Goal: Task Accomplishment & Management: Manage account settings

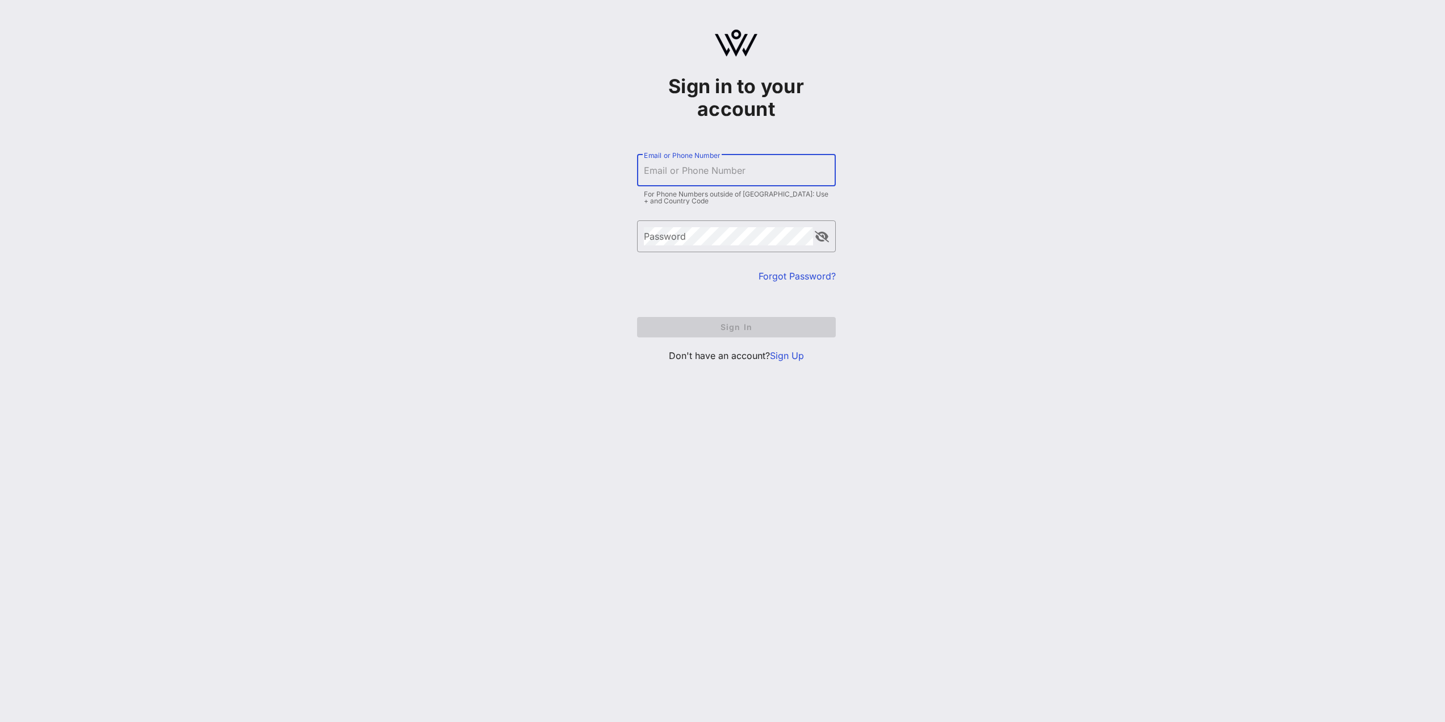
type input "[EMAIL_ADDRESS][DOMAIN_NAME]"
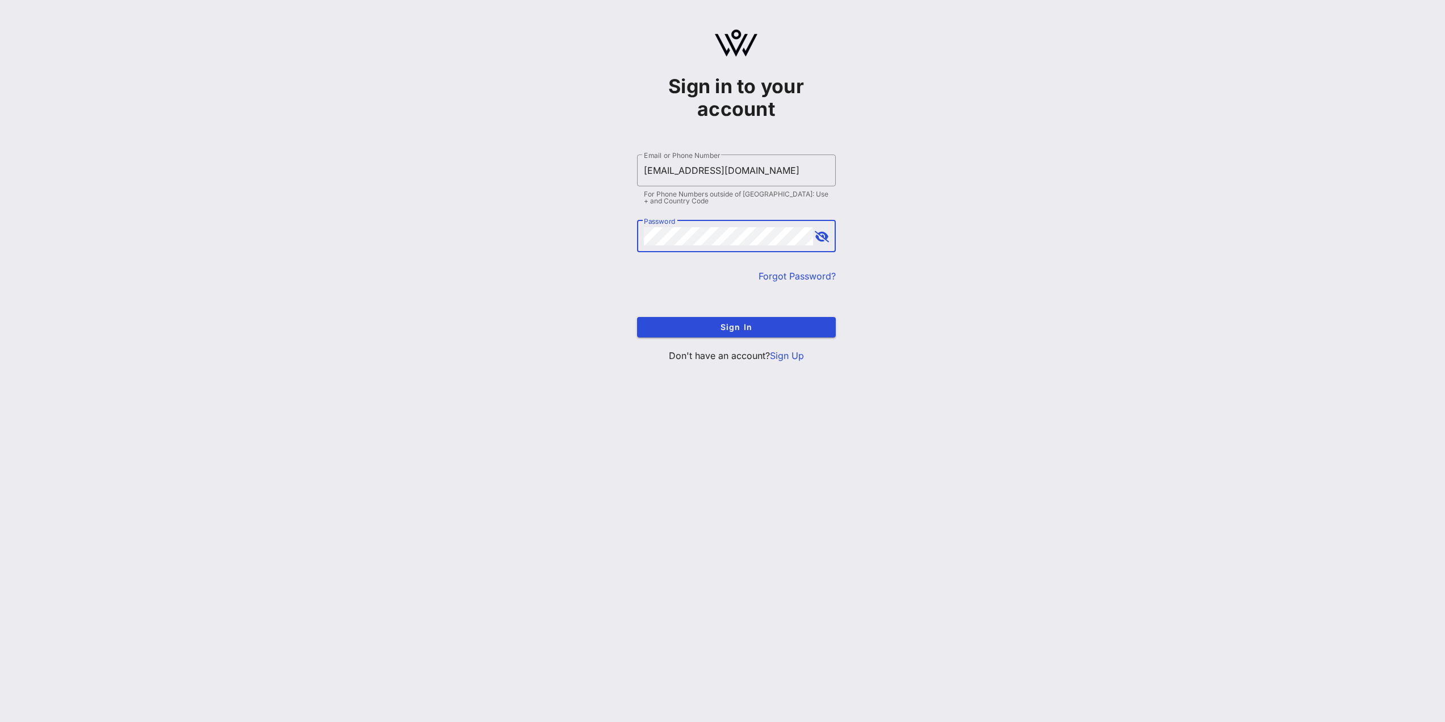
click at [710, 312] on form "​ Email or Phone Number [EMAIL_ADDRESS][DOMAIN_NAME] For Phone Numbers outside …" at bounding box center [736, 246] width 199 height 206
click at [712, 329] on span "Sign In" at bounding box center [736, 327] width 181 height 10
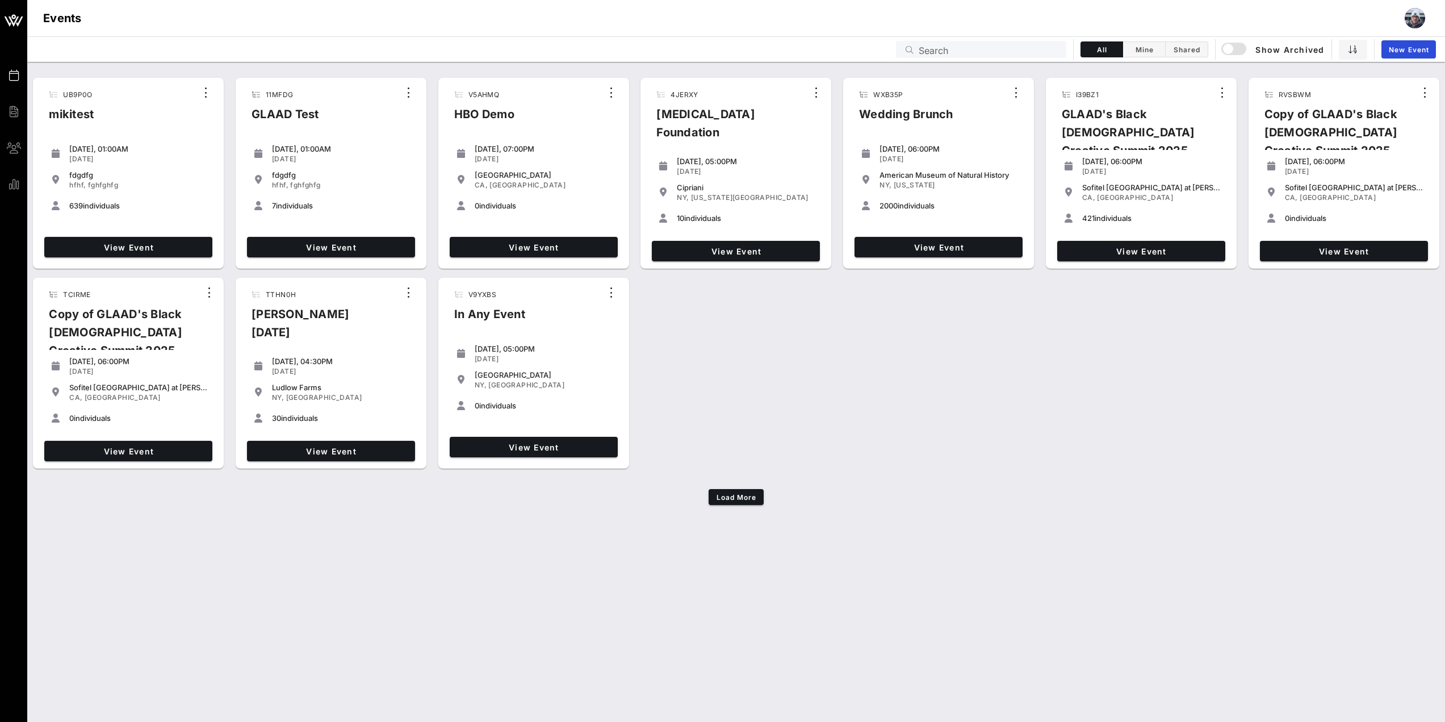
click at [948, 52] on input "Search" at bounding box center [989, 49] width 141 height 15
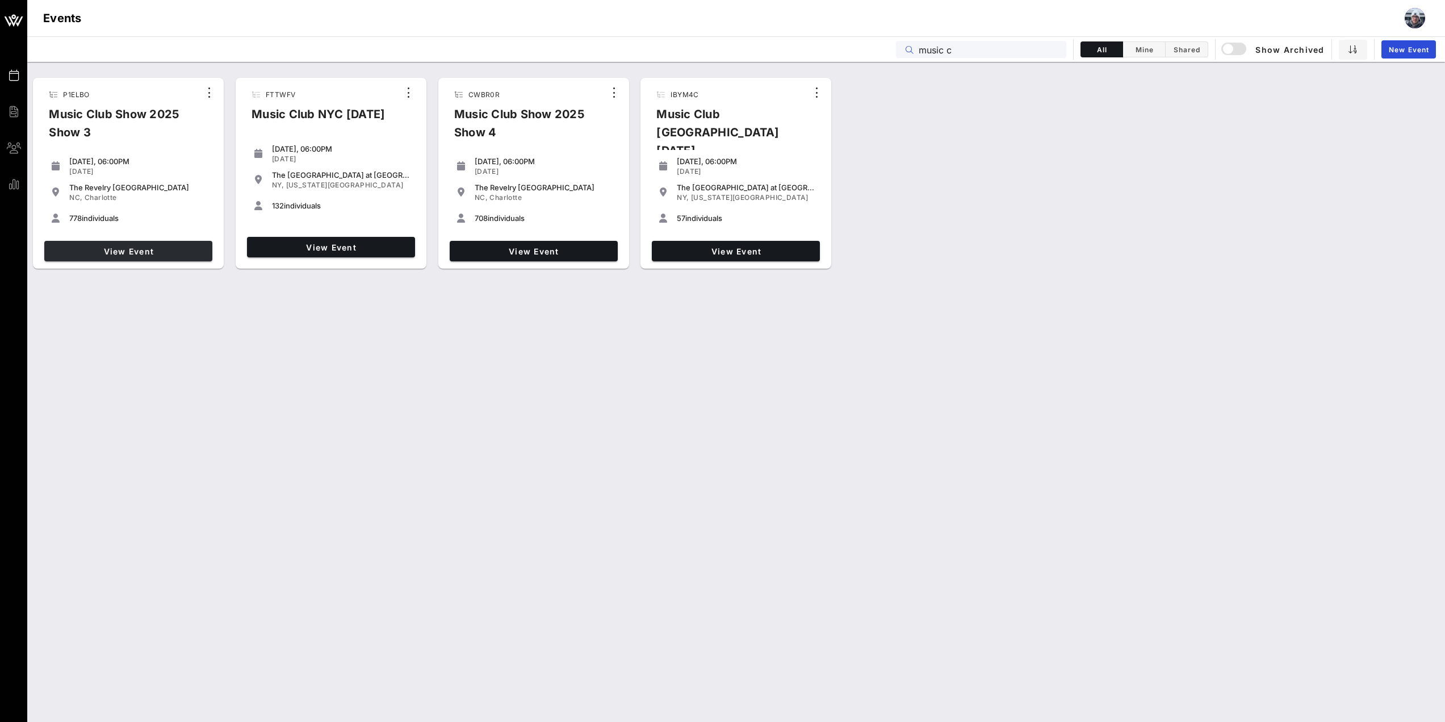
type input "music c"
click at [144, 247] on span "View Event" at bounding box center [128, 251] width 159 height 10
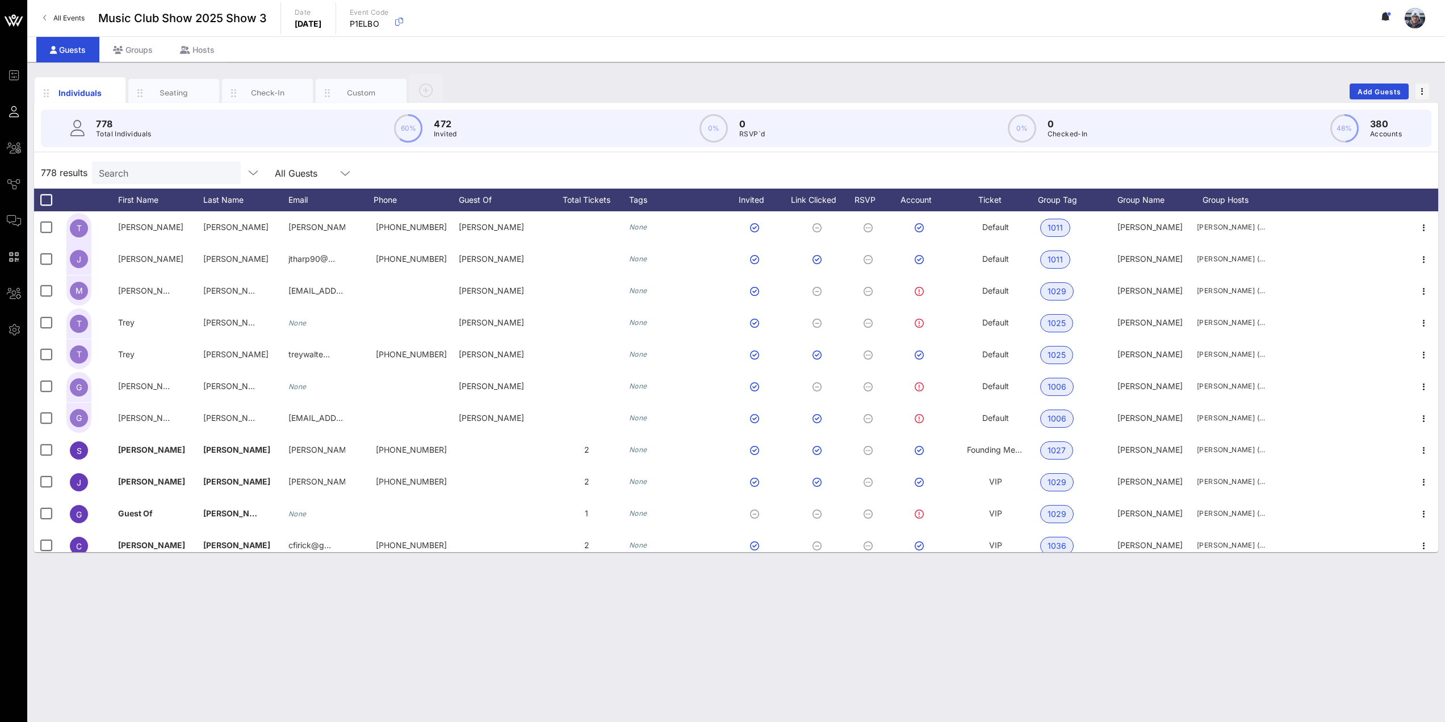
click at [112, 180] on div "Search" at bounding box center [165, 172] width 133 height 23
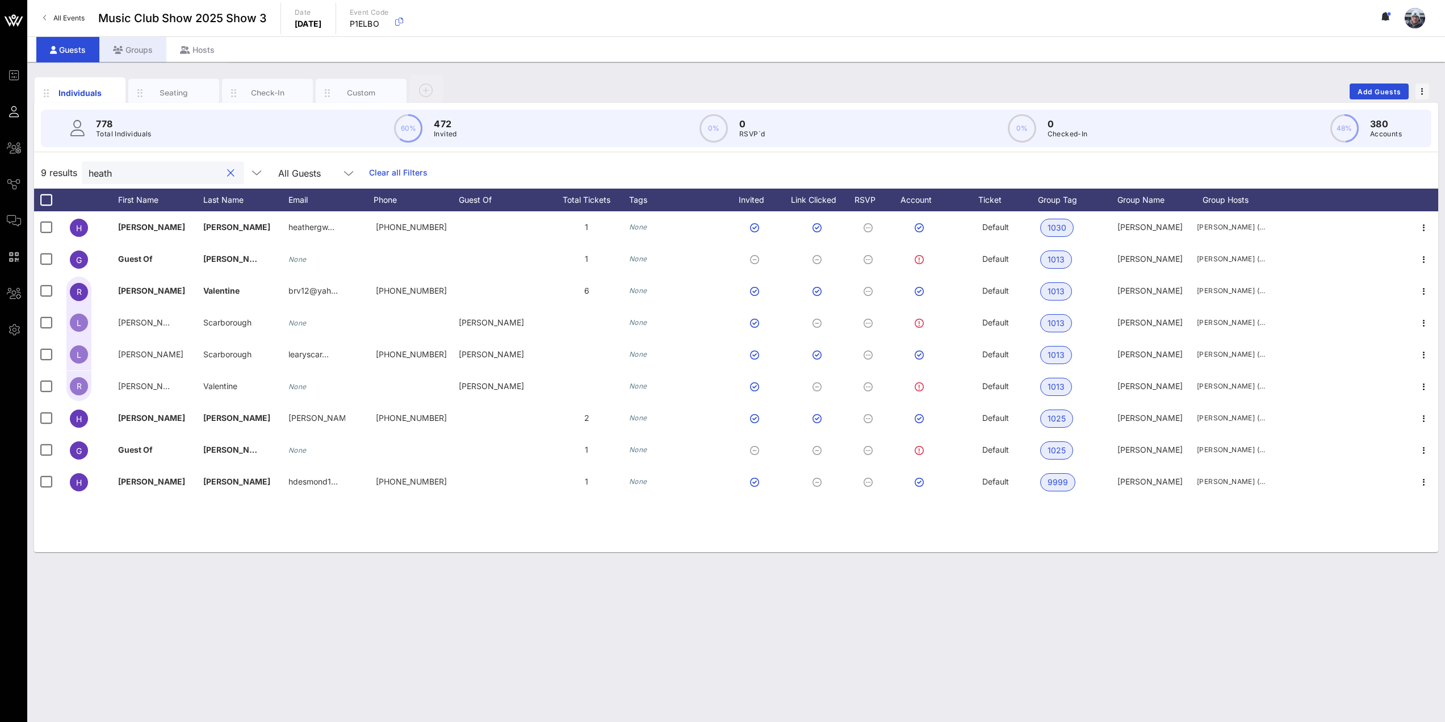
type input "heath"
click at [137, 47] on div "Groups" at bounding box center [132, 50] width 67 height 26
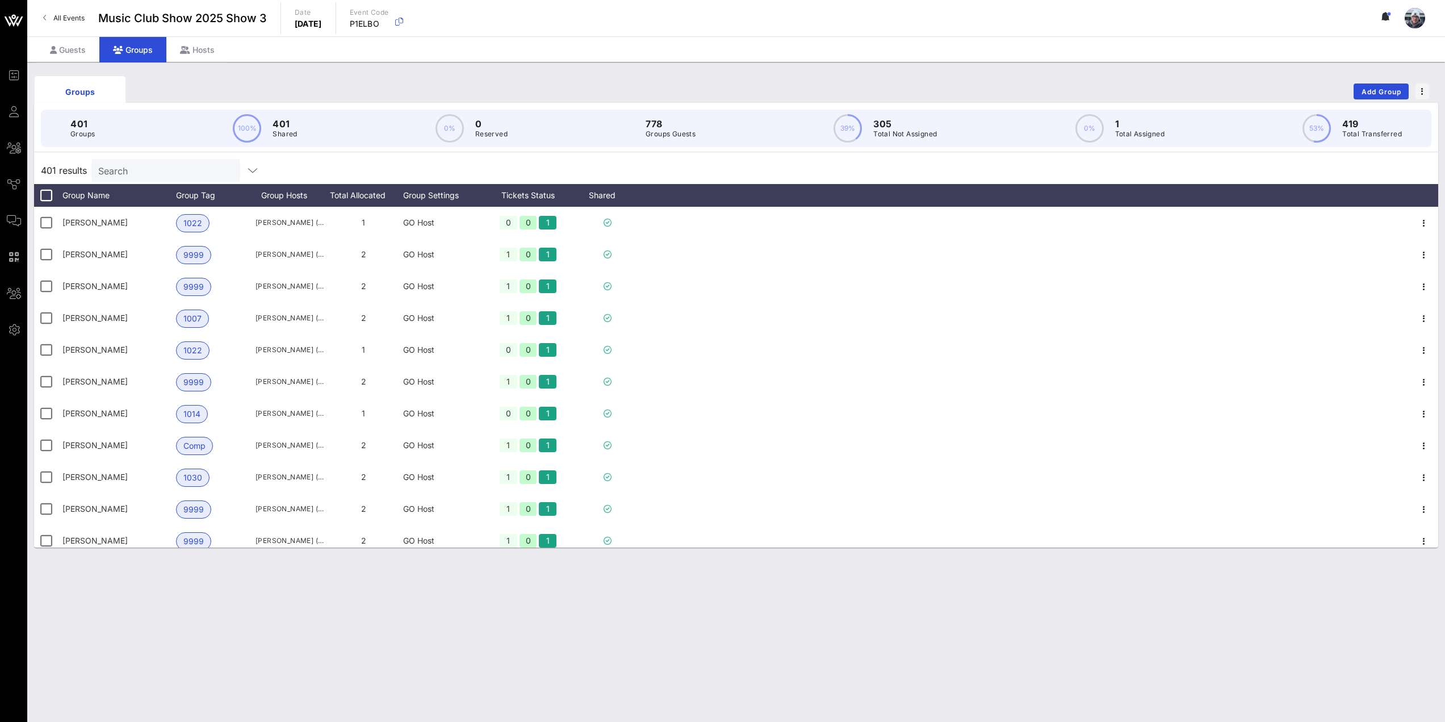
click at [132, 168] on input "Search" at bounding box center [164, 170] width 133 height 15
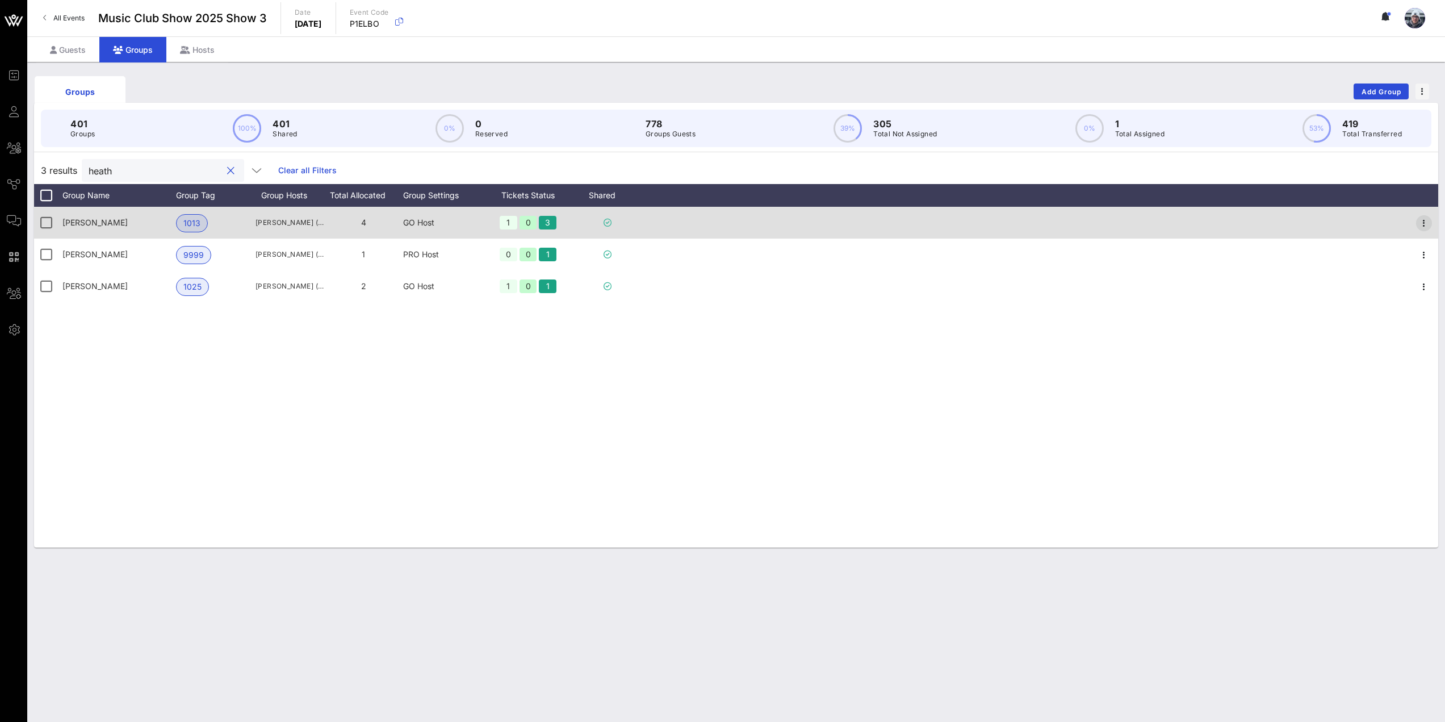
type input "heath"
click at [1428, 223] on icon "button" at bounding box center [1425, 223] width 14 height 14
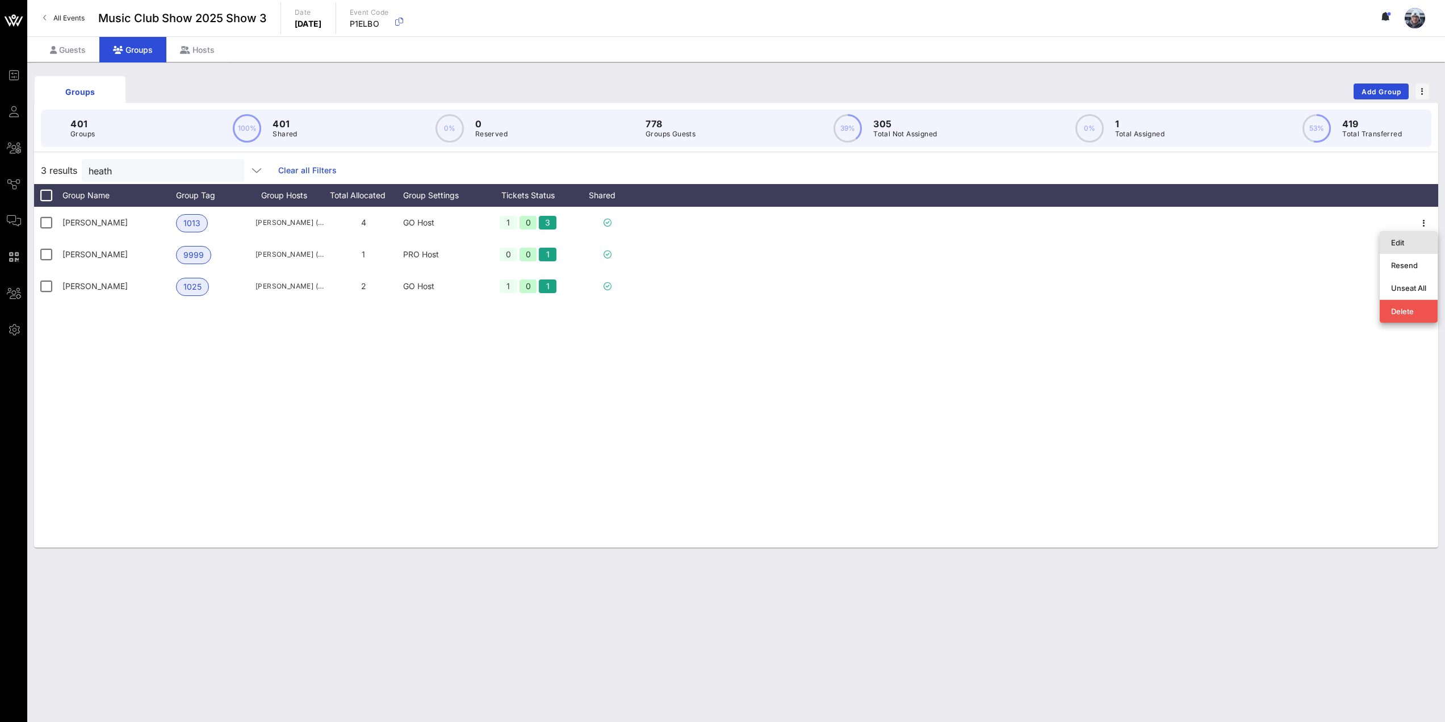
click at [1408, 244] on div "Edit" at bounding box center [1408, 242] width 35 height 9
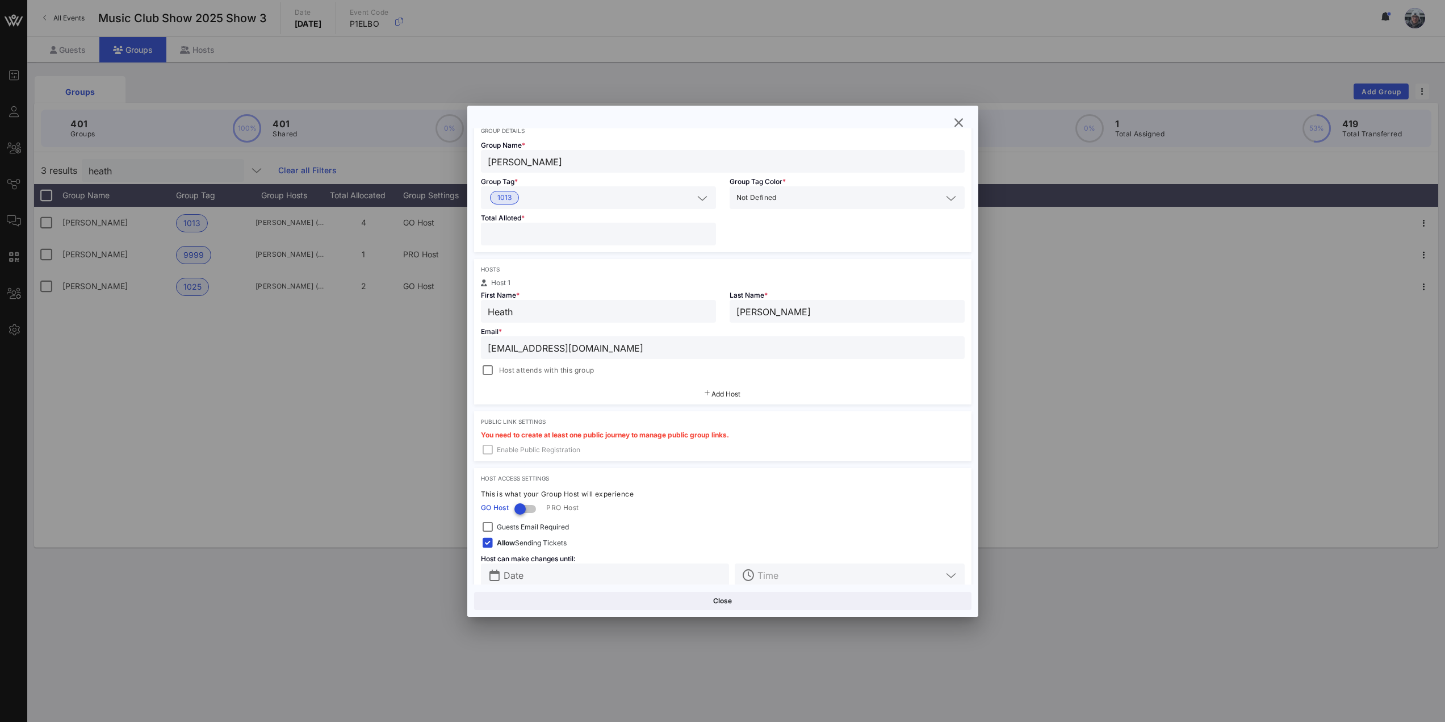
scroll to position [77, 0]
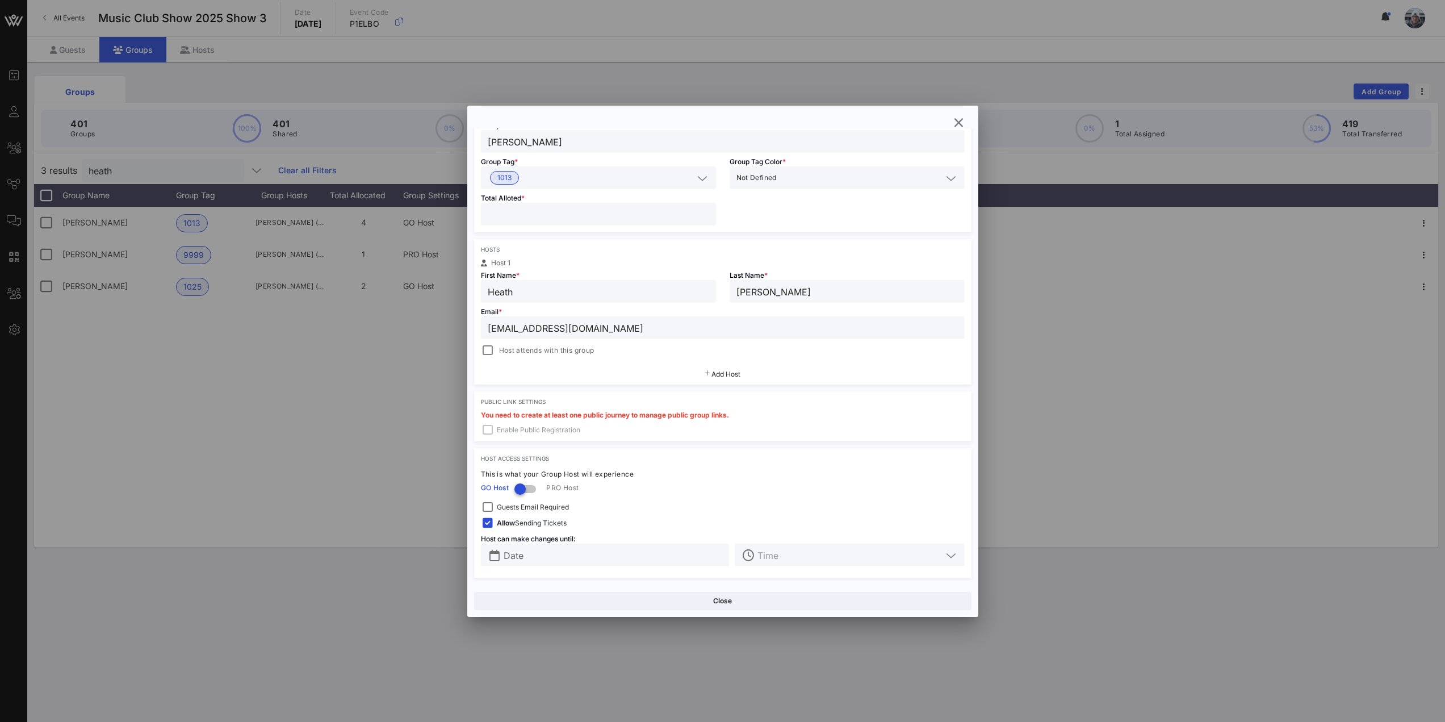
click at [622, 329] on input "[EMAIL_ADDRESS][DOMAIN_NAME]" at bounding box center [723, 327] width 470 height 15
drag, startPoint x: 603, startPoint y: 302, endPoint x: 603, endPoint y: 294, distance: 8.5
click at [603, 302] on div "Heath" at bounding box center [598, 291] width 221 height 23
click at [603, 294] on input "Heath" at bounding box center [598, 291] width 221 height 15
type input "Heath"
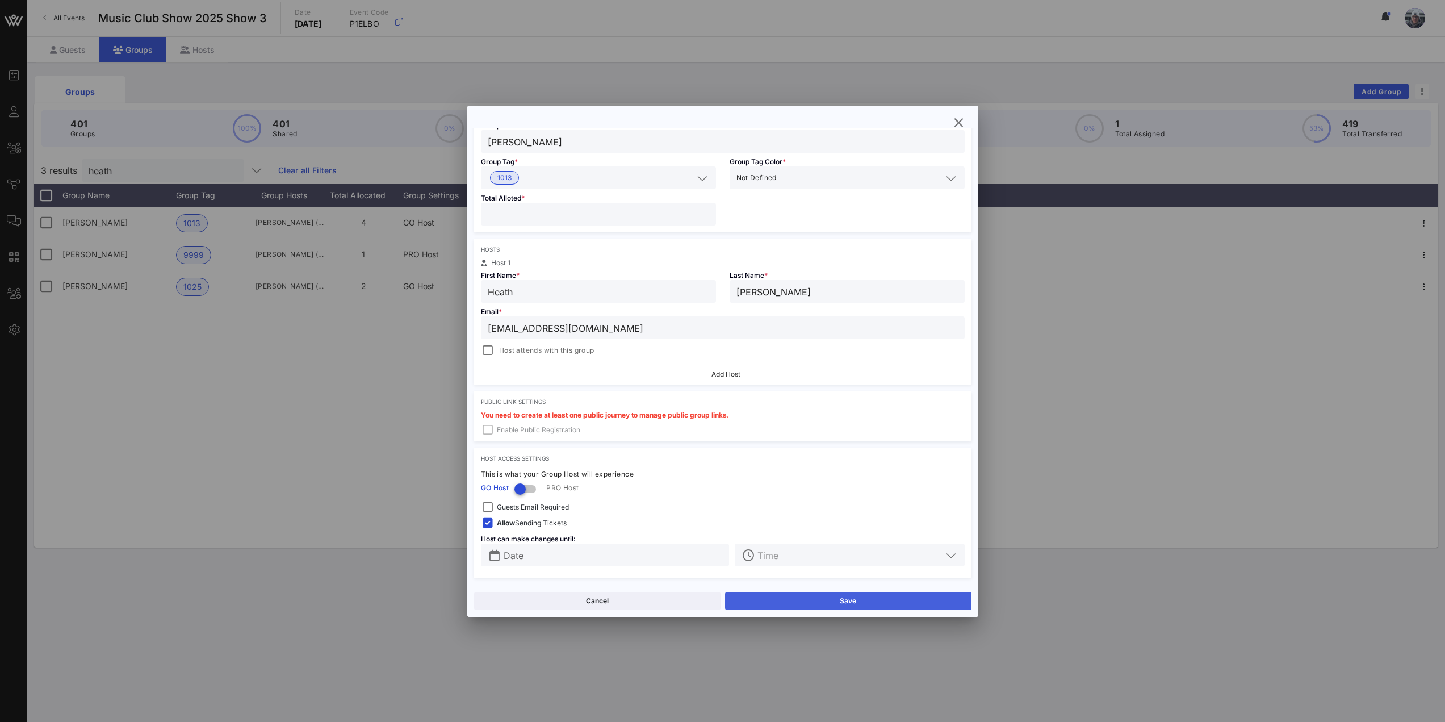
click at [791, 604] on button "Save" at bounding box center [848, 601] width 246 height 18
click at [865, 613] on div "Close" at bounding box center [722, 600] width 511 height 32
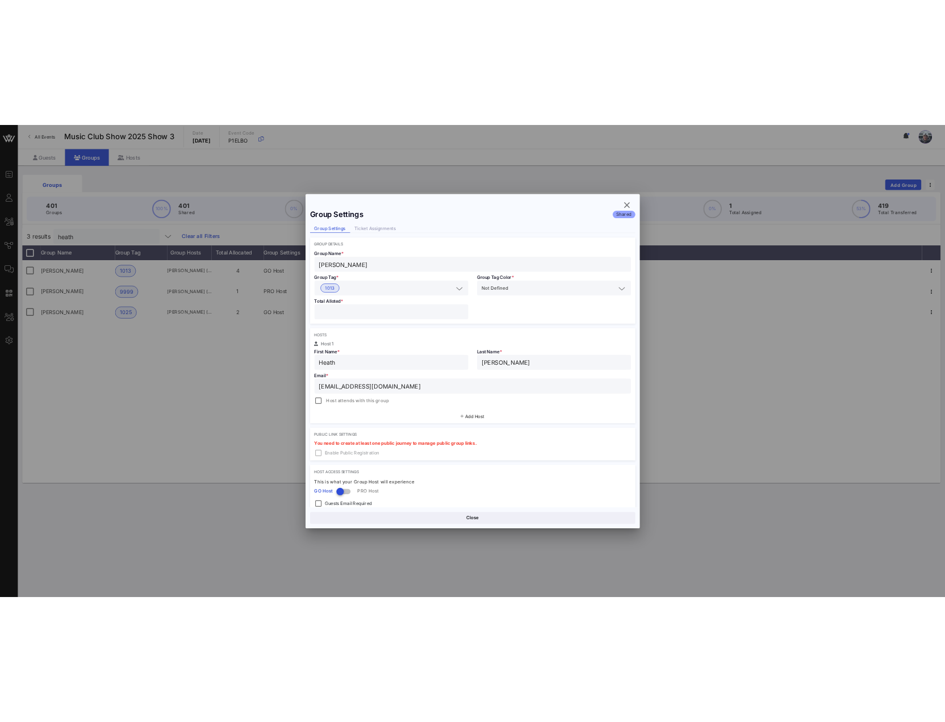
scroll to position [0, 0]
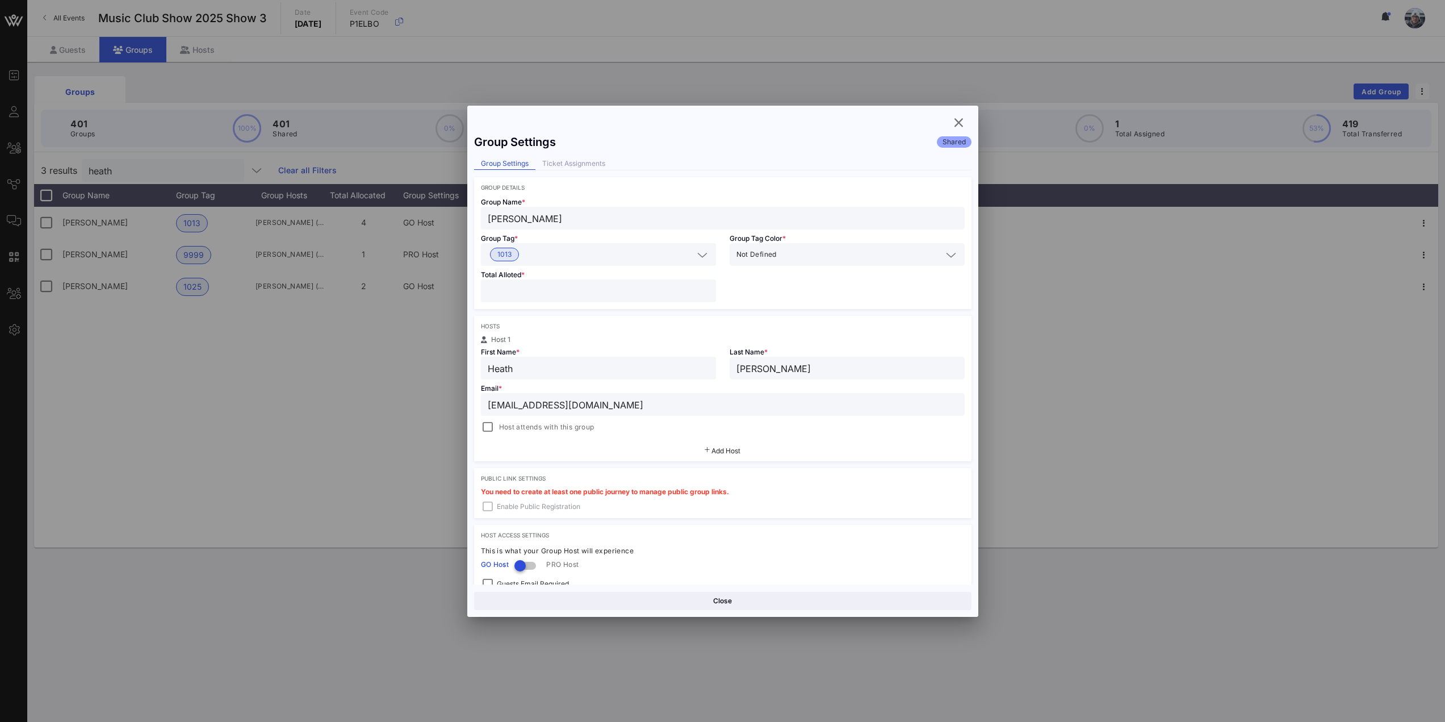
click at [707, 452] on button "Add Host" at bounding box center [723, 451] width 36 height 7
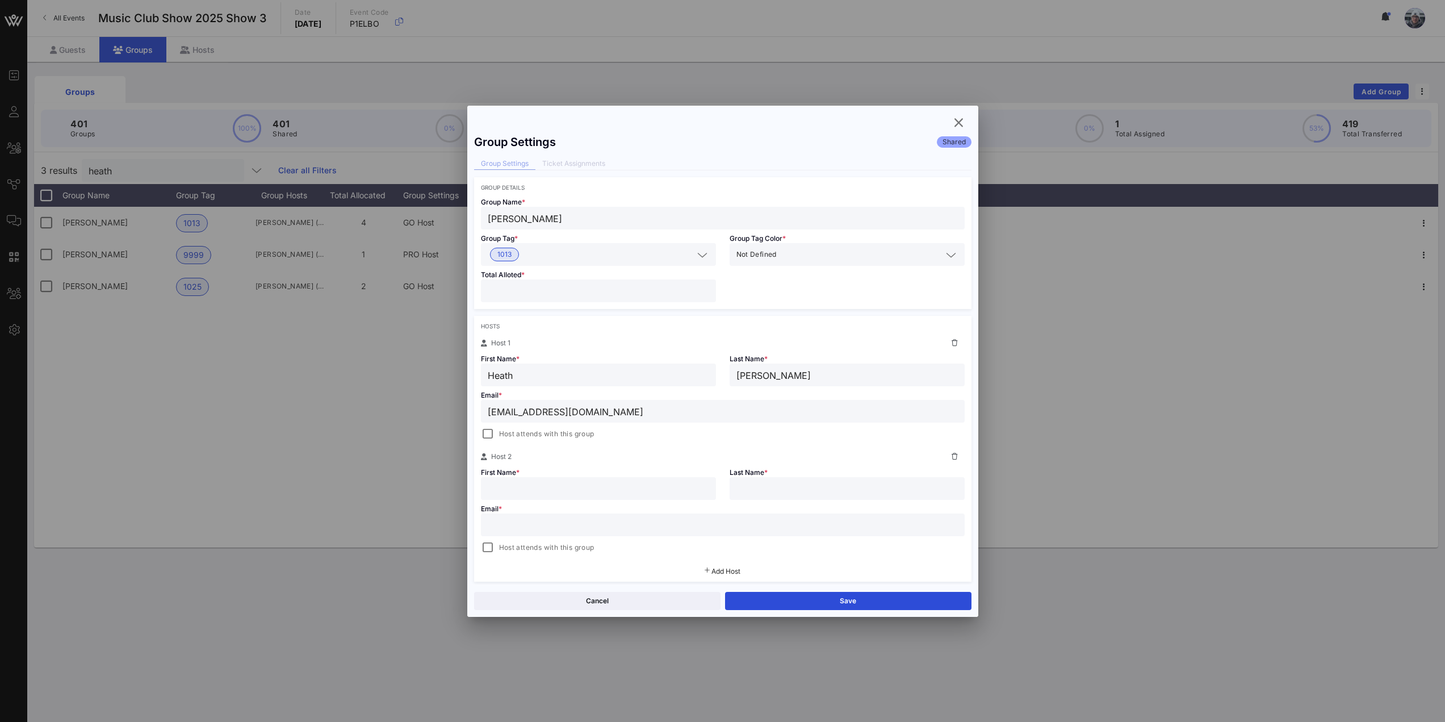
drag, startPoint x: 601, startPoint y: 407, endPoint x: 391, endPoint y: 401, distance: 210.2
click at [391, 401] on div "Event Builder Guests All Groups Journeys Comms QR Scanner Team Settings Music C…" at bounding box center [722, 361] width 1445 height 722
click at [514, 519] on input "text" at bounding box center [723, 524] width 470 height 15
paste input "[EMAIL_ADDRESS][DOMAIN_NAME]"
type input "Heath"
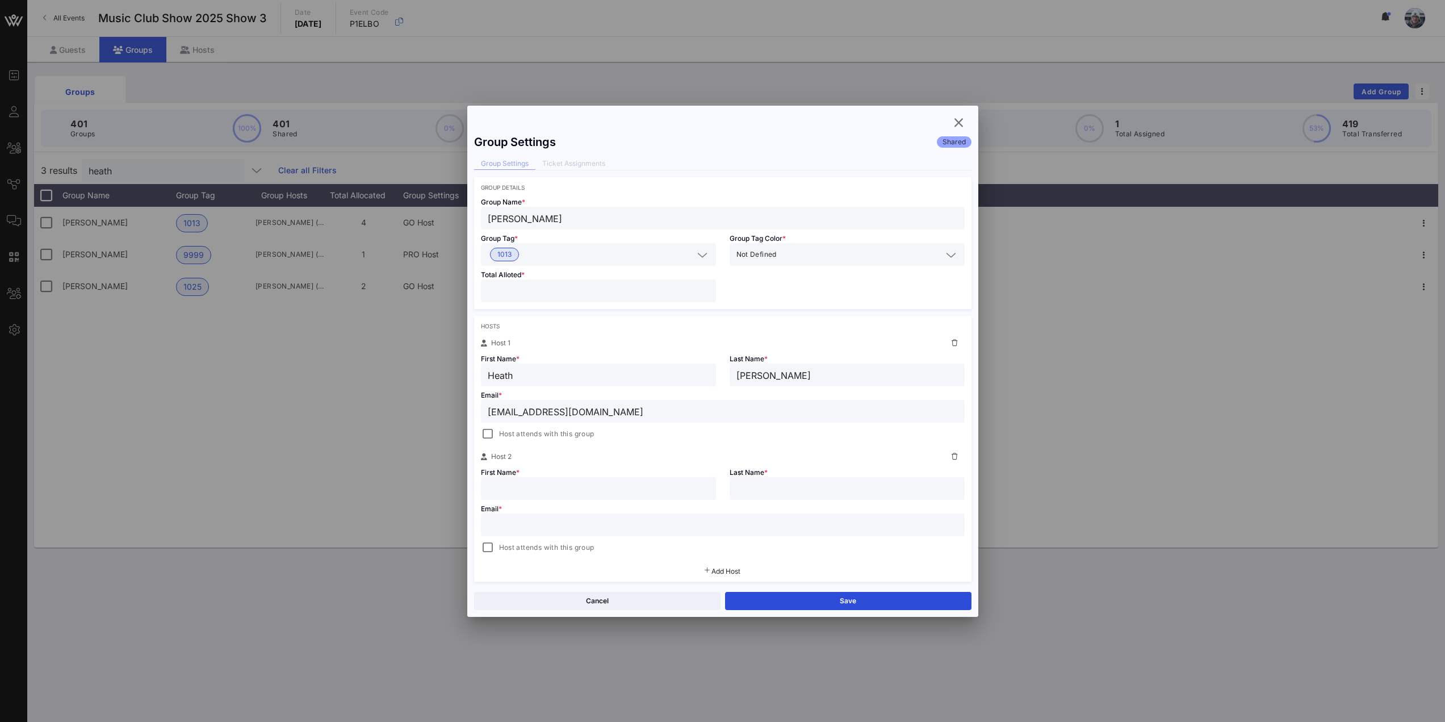
type input "[PERSON_NAME]"
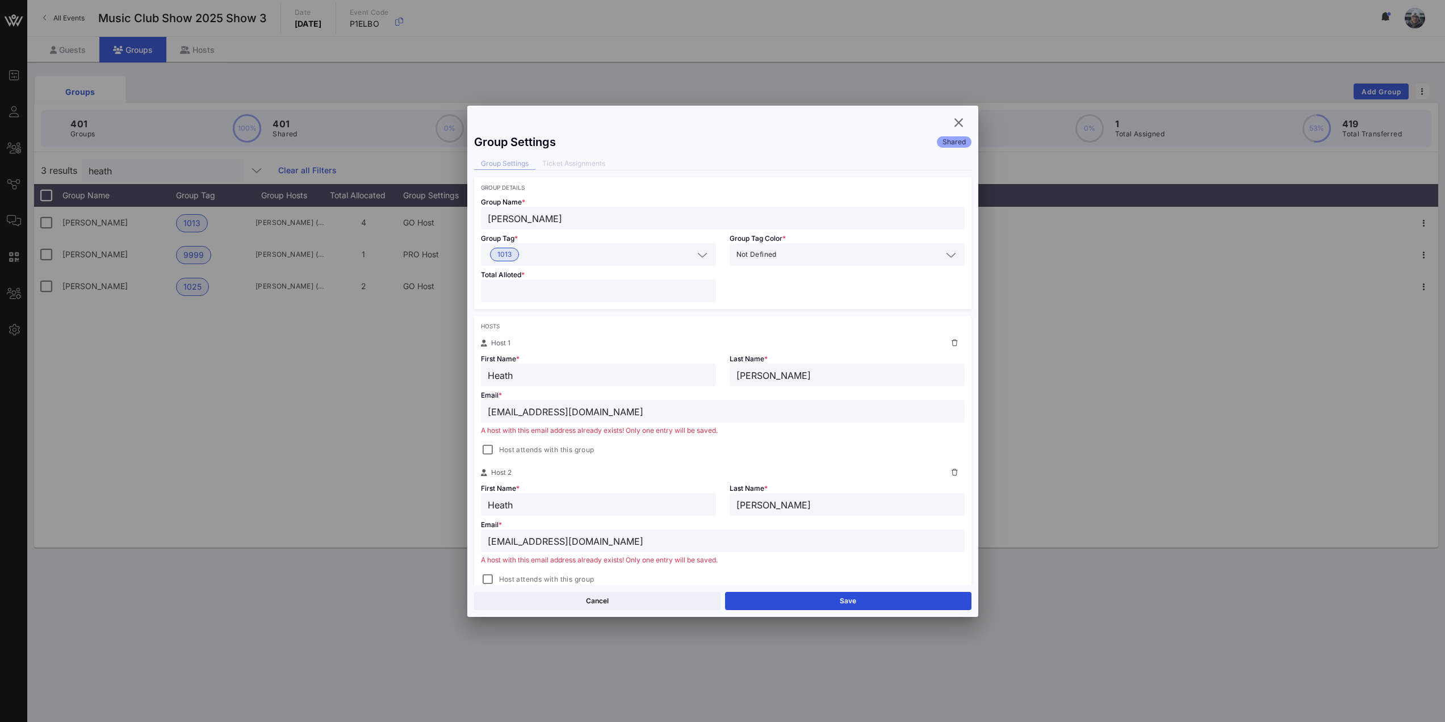
type input "[EMAIL_ADDRESS][DOMAIN_NAME]"
click at [952, 342] on icon at bounding box center [955, 343] width 6 height 7
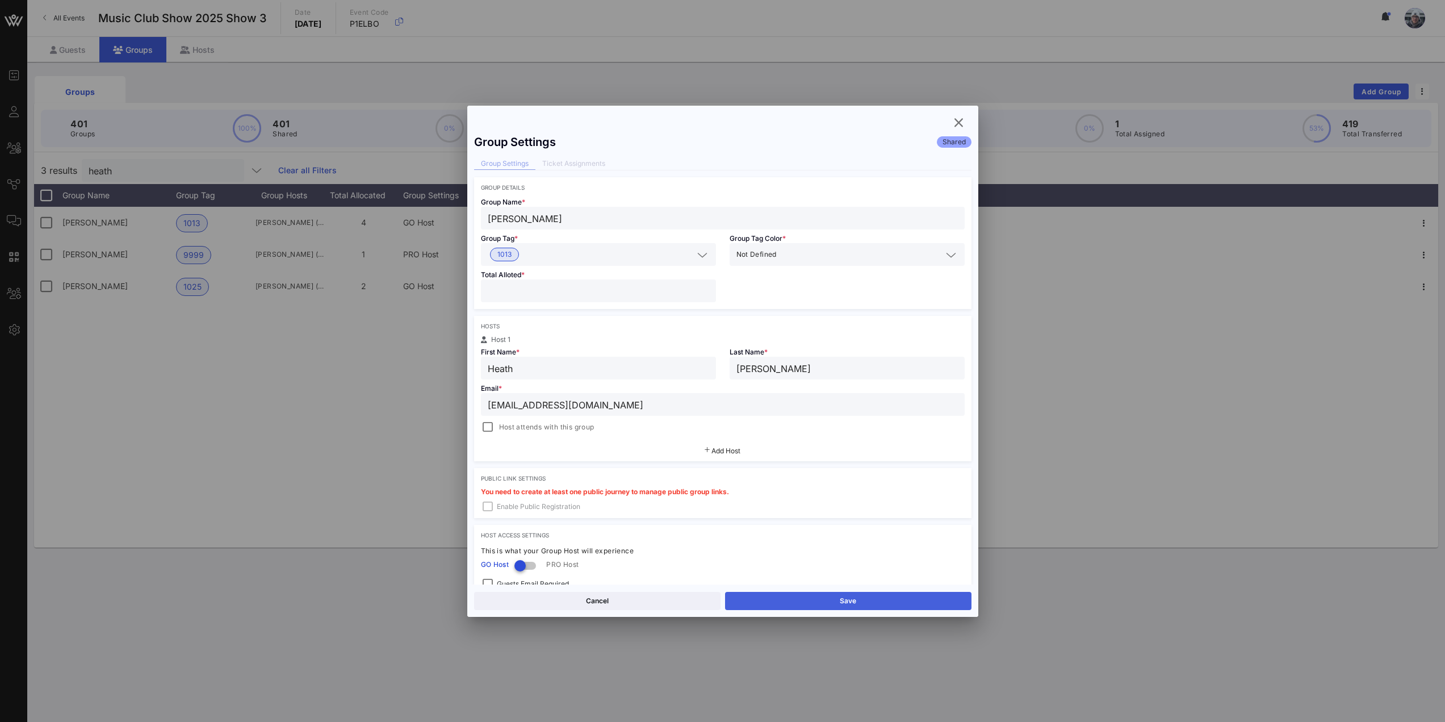
click at [806, 599] on button "Save" at bounding box center [848, 601] width 246 height 18
drag, startPoint x: 603, startPoint y: 408, endPoint x: 421, endPoint y: 402, distance: 181.8
click at [421, 402] on div "Event Builder Guests All Groups Journeys Comms QR Scanner Team Settings Music C…" at bounding box center [722, 361] width 1445 height 722
click at [392, 336] on div at bounding box center [722, 361] width 1445 height 722
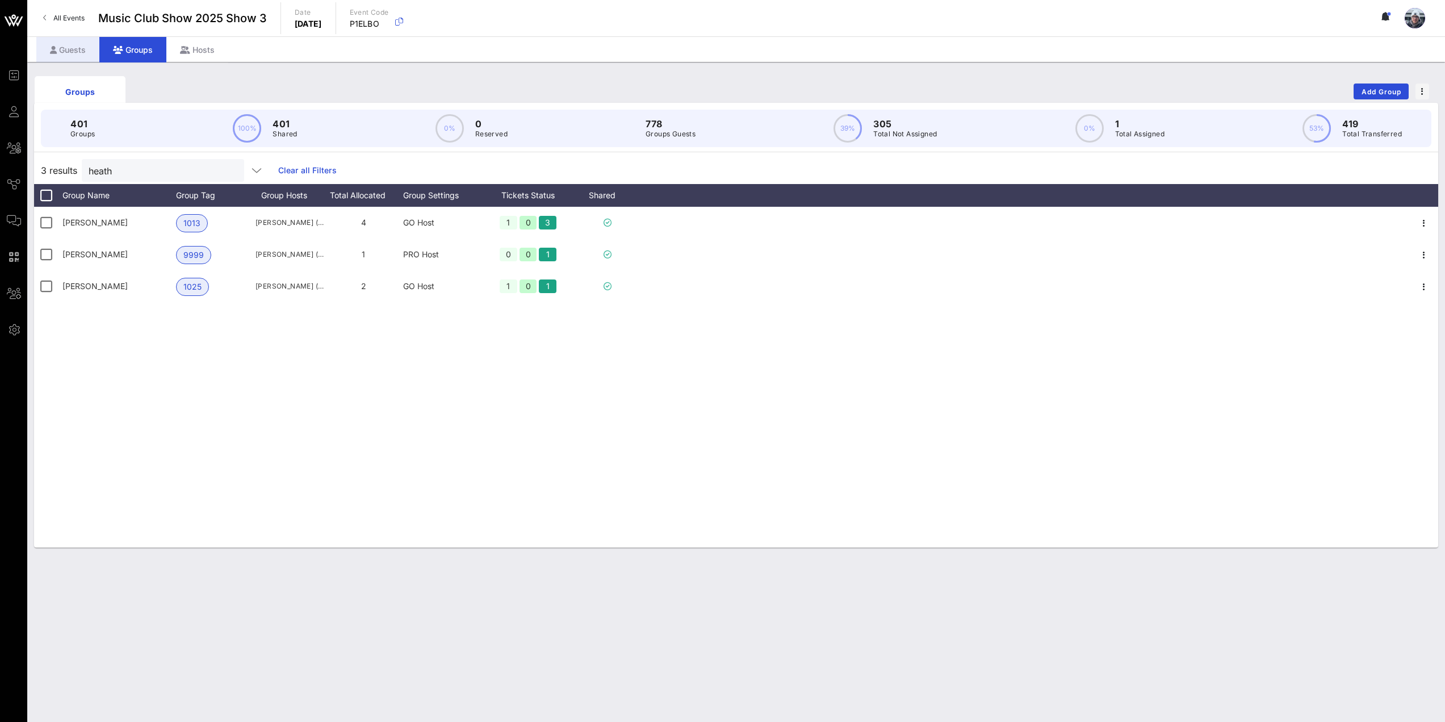
click at [48, 45] on div "Guests" at bounding box center [67, 50] width 63 height 26
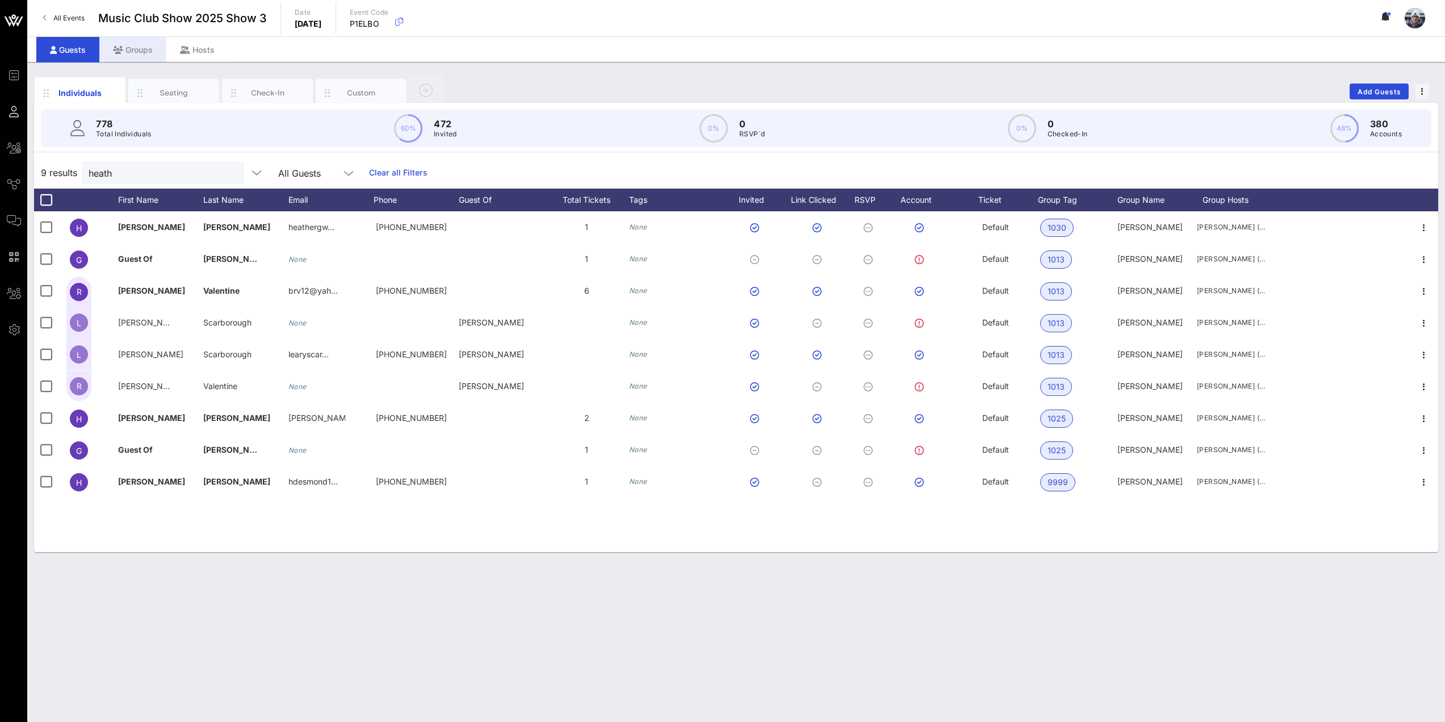
click at [122, 43] on div "Groups" at bounding box center [132, 50] width 67 height 26
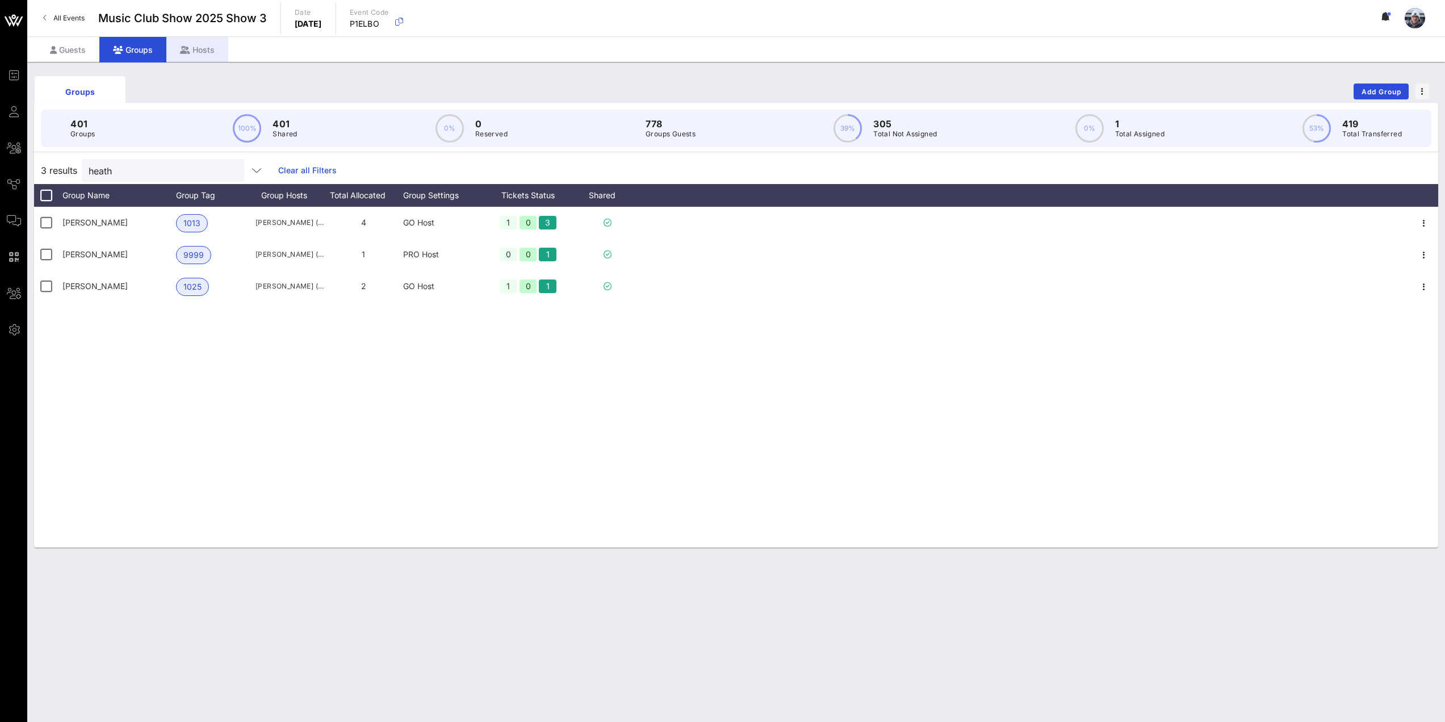
click at [207, 45] on div "Hosts" at bounding box center [197, 50] width 62 height 26
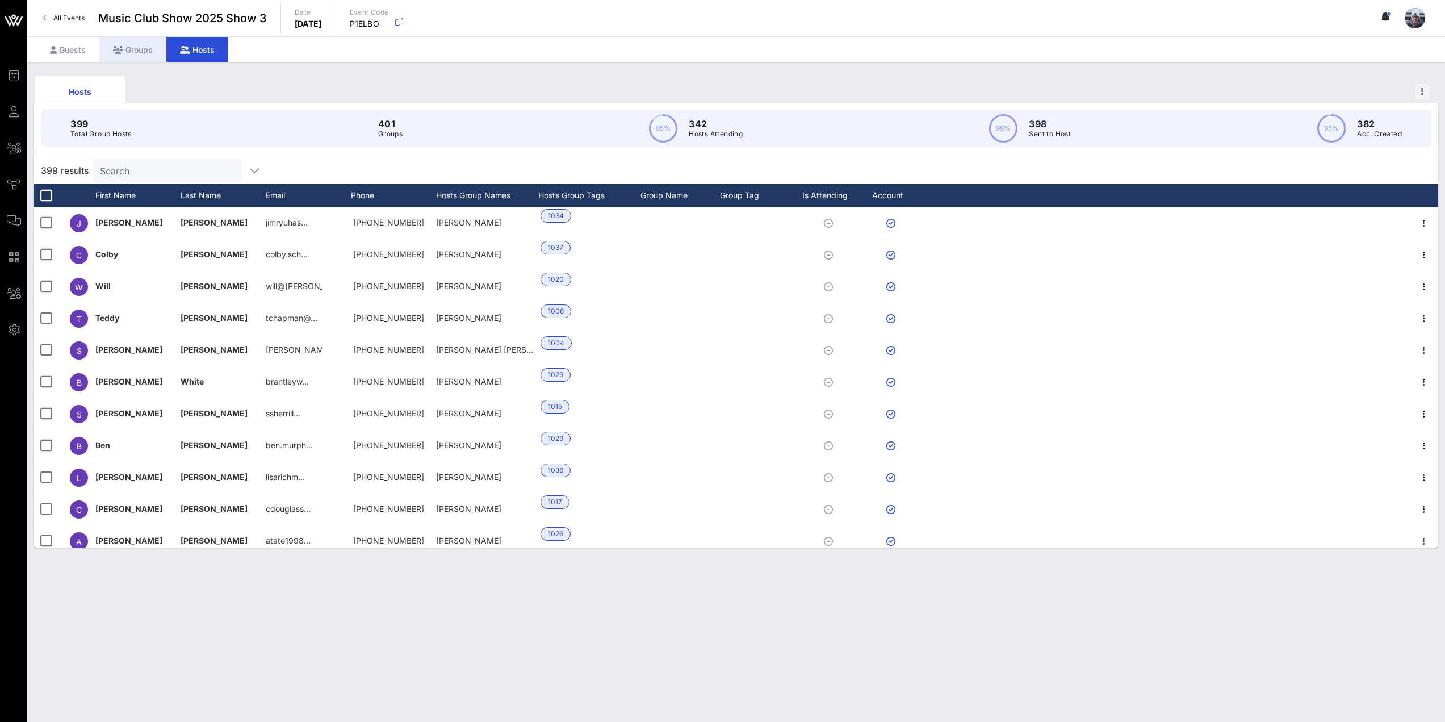
click at [143, 47] on div "Groups" at bounding box center [132, 50] width 67 height 26
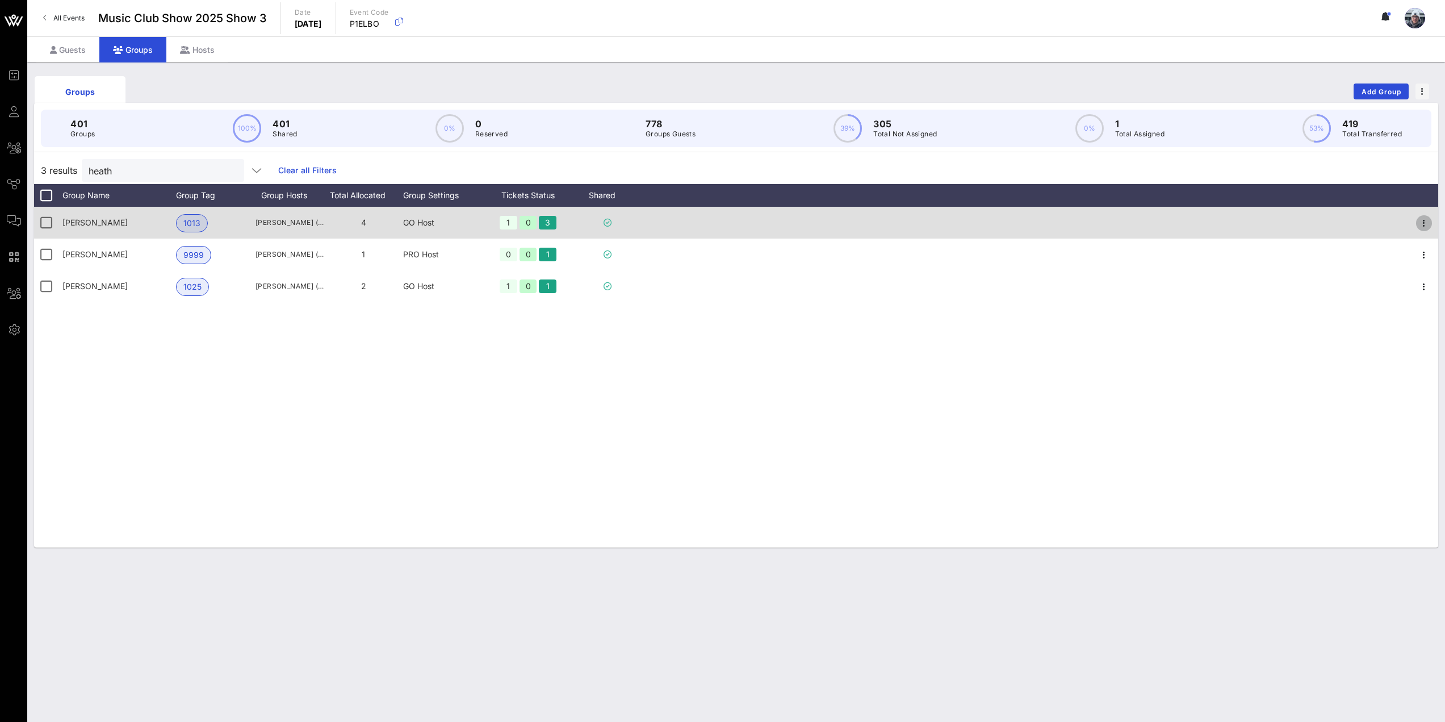
click at [1428, 227] on icon "button" at bounding box center [1425, 223] width 14 height 14
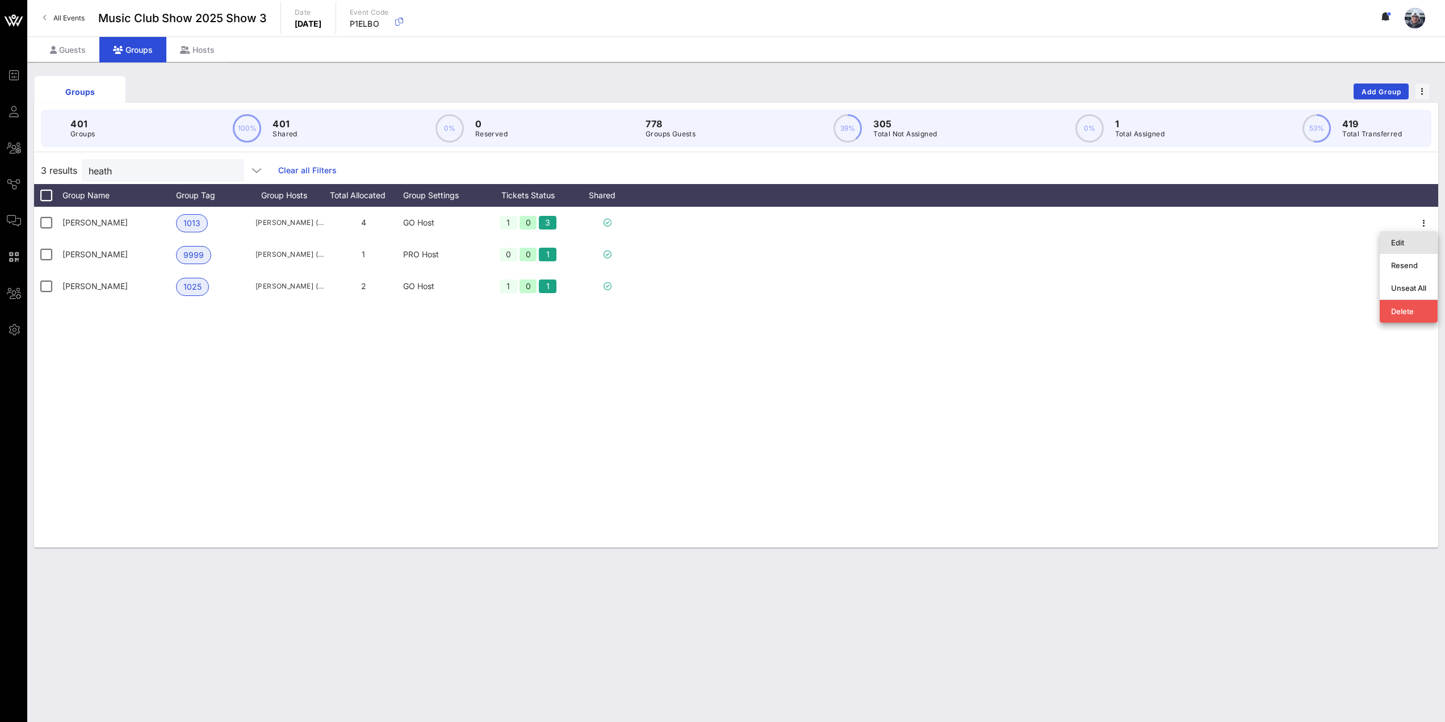
click at [1404, 248] on div "Edit" at bounding box center [1408, 242] width 35 height 18
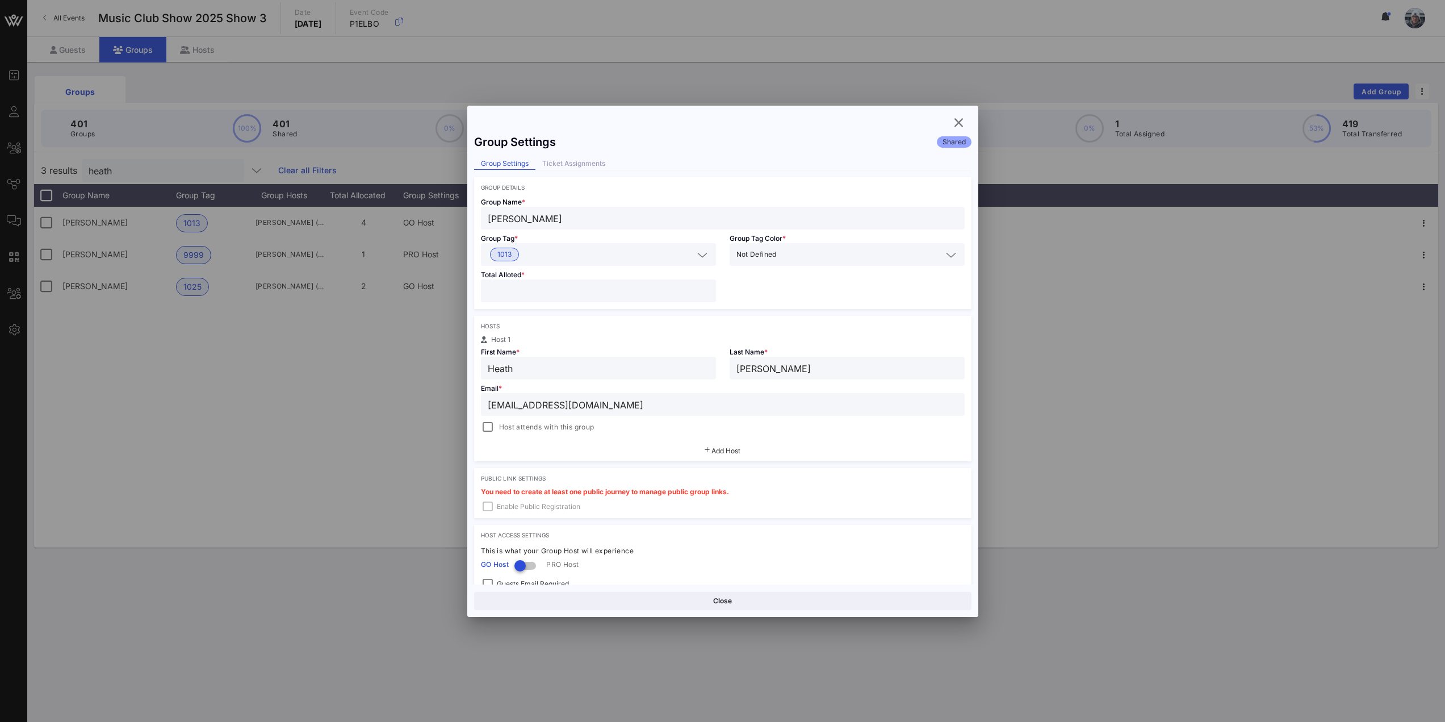
click at [671, 408] on input "[EMAIL_ADDRESS][DOMAIN_NAME]" at bounding box center [723, 404] width 470 height 15
click at [585, 165] on div "Ticket Assignments" at bounding box center [574, 164] width 77 height 12
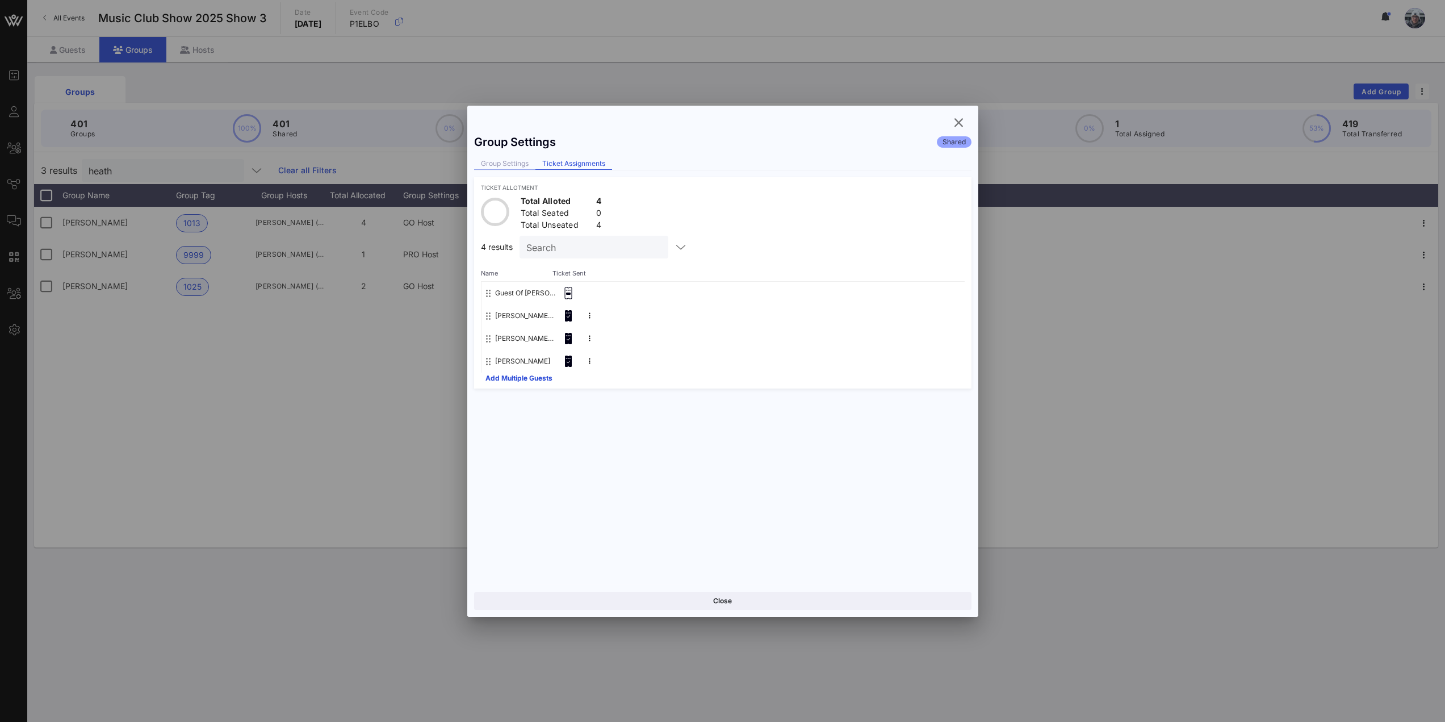
click at [500, 166] on div "Group Settings" at bounding box center [504, 164] width 61 height 12
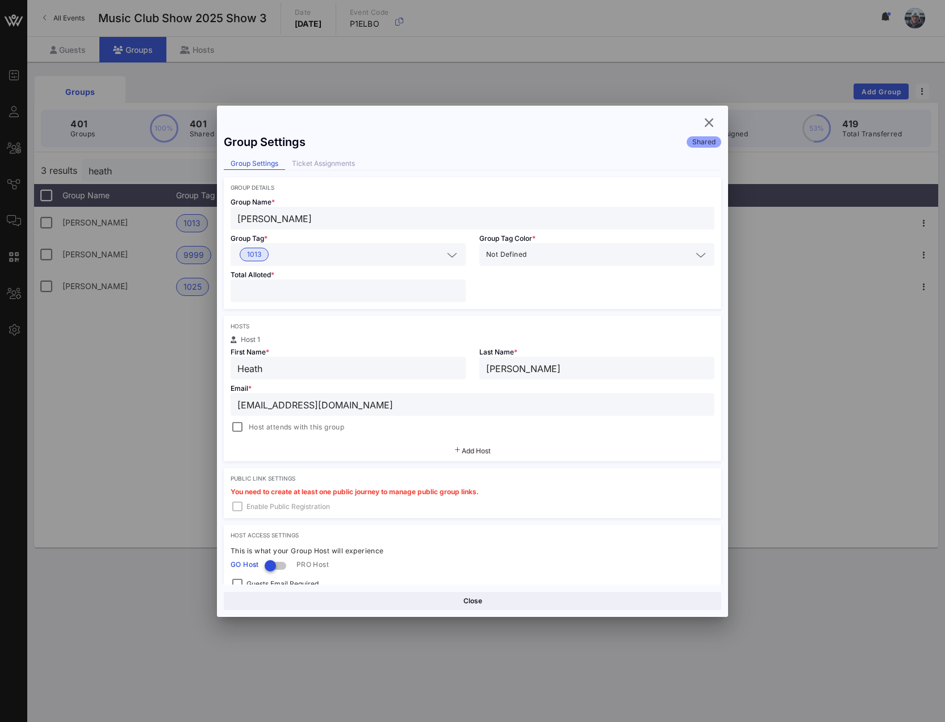
click at [358, 375] on input "Heath" at bounding box center [347, 368] width 221 height 15
type input "Heath"
click at [578, 601] on button "Save" at bounding box center [598, 601] width 246 height 18
drag, startPoint x: 374, startPoint y: 402, endPoint x: 195, endPoint y: 387, distance: 179.6
click at [195, 387] on div "Event Builder Guests All Groups Journeys Comms QR Scanner Team Settings Music C…" at bounding box center [472, 361] width 945 height 722
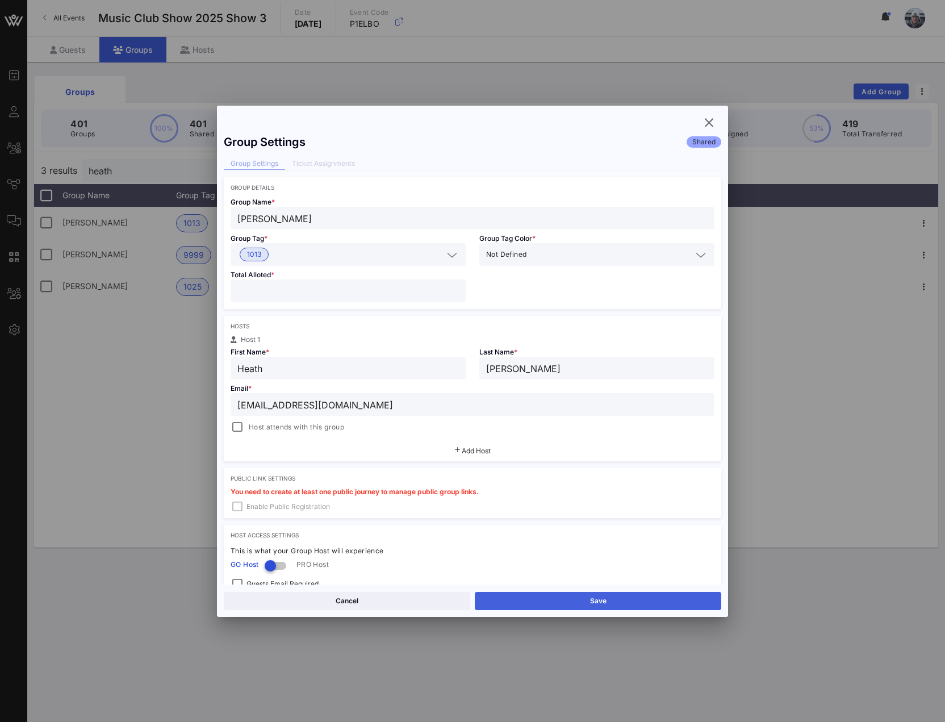
type input "[EMAIL_ADDRESS][DOMAIN_NAME]"
click at [536, 597] on button "Save" at bounding box center [598, 601] width 246 height 18
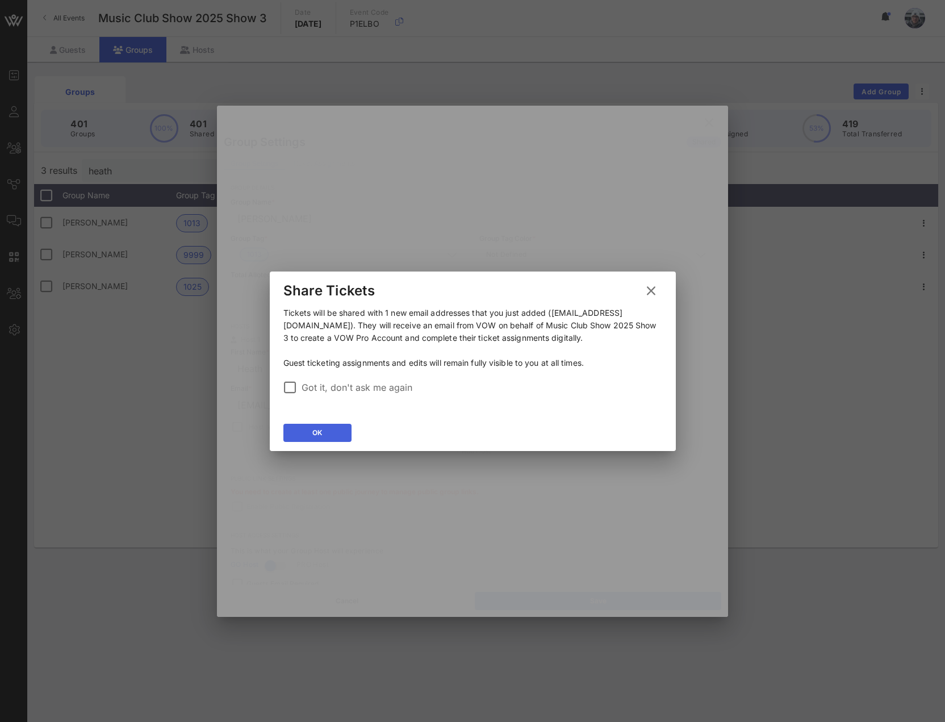
click at [304, 441] on button "OK" at bounding box center [317, 433] width 68 height 18
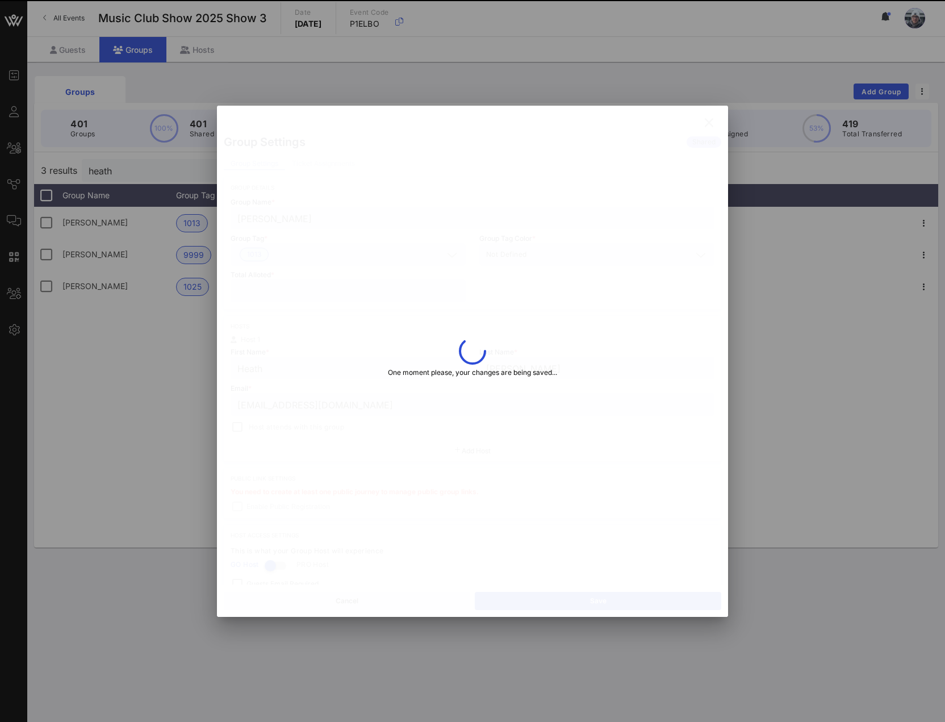
type input "Mindaugas"
type input "[PERSON_NAME]"
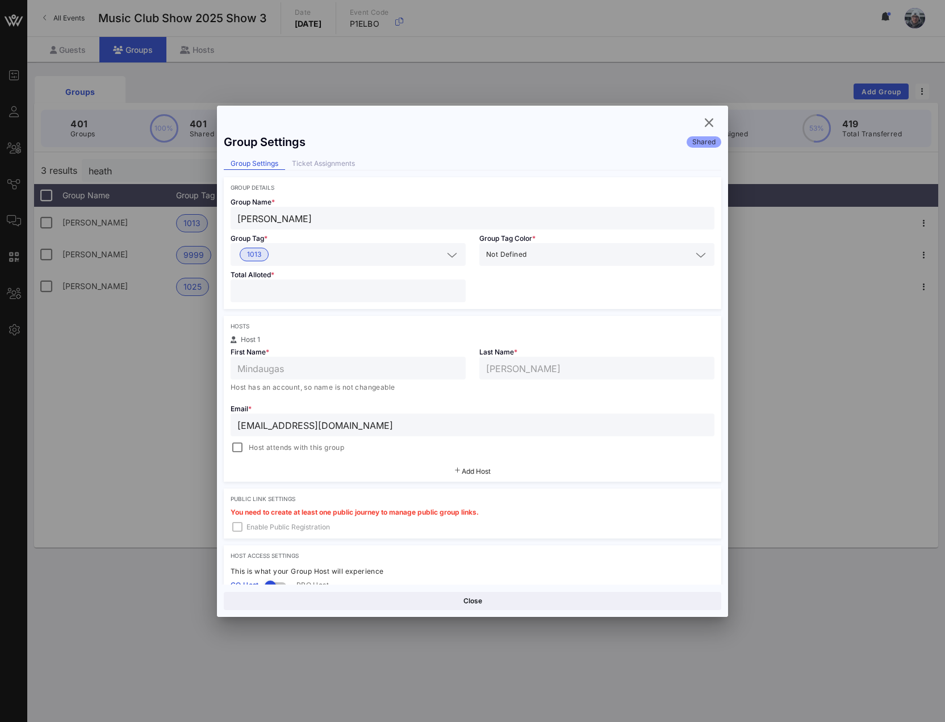
drag, startPoint x: 324, startPoint y: 432, endPoint x: 203, endPoint y: 421, distance: 120.9
click at [200, 424] on div "Event Builder Guests All Groups Journeys Comms QR Scanner Team Settings Music C…" at bounding box center [472, 361] width 945 height 722
click at [311, 420] on input "[EMAIL_ADDRESS][DOMAIN_NAME]" at bounding box center [472, 424] width 470 height 15
paste input "[EMAIL_ADDRESS][DOMAIN_NAME]"
type input "[EMAIL_ADDRESS][DOMAIN_NAME]"
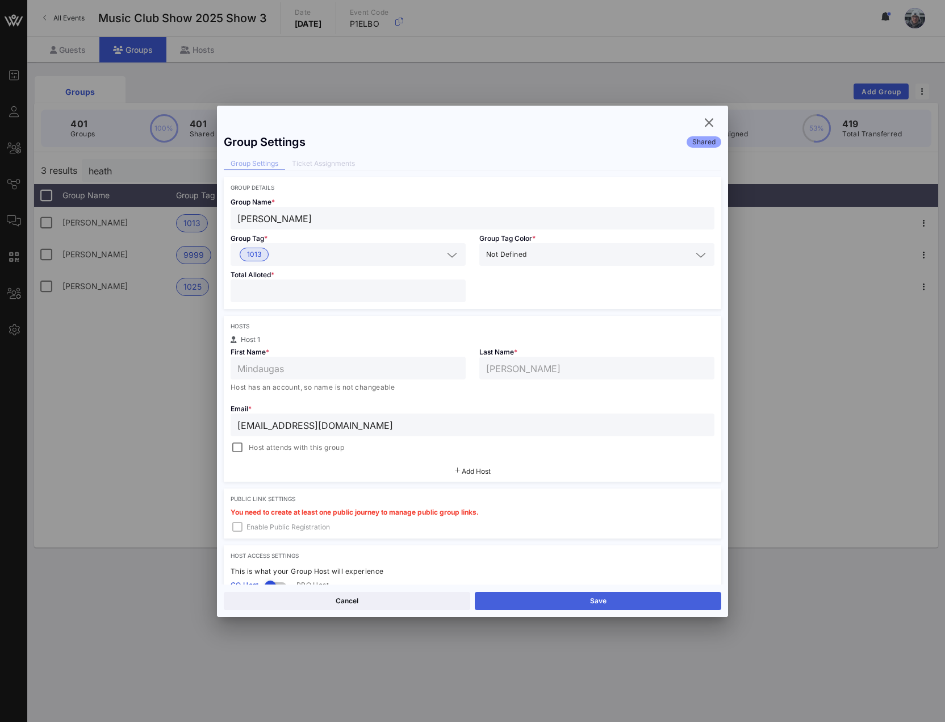
drag, startPoint x: 602, startPoint y: 586, endPoint x: 601, endPoint y: 593, distance: 7.4
click at [601, 587] on div "Cancel Save" at bounding box center [472, 600] width 511 height 32
click at [600, 601] on button "Save" at bounding box center [598, 601] width 246 height 18
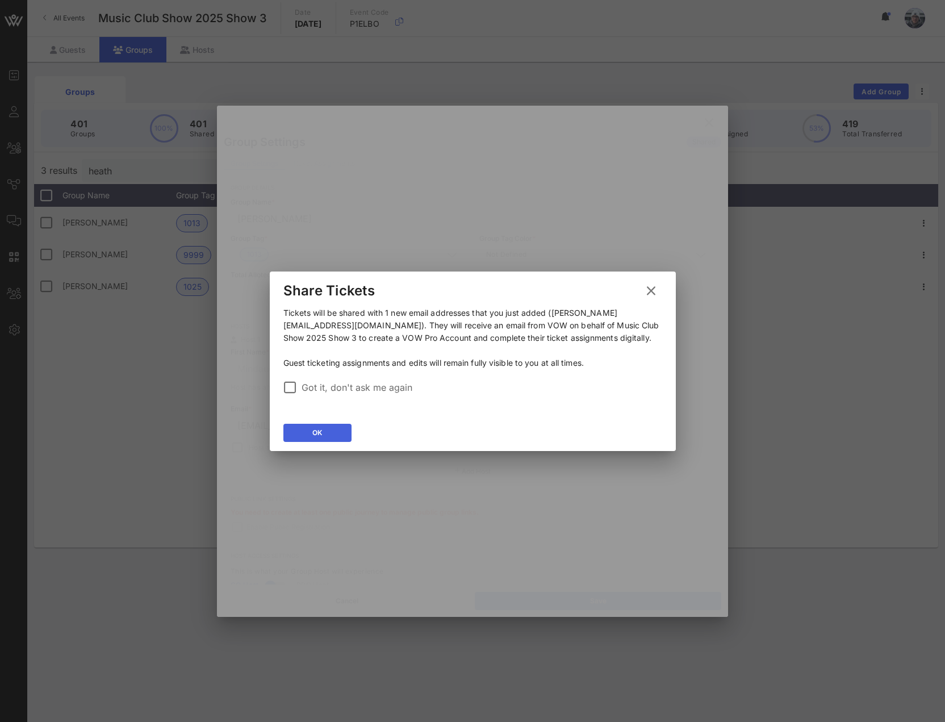
click at [319, 438] on button "OK" at bounding box center [317, 433] width 68 height 18
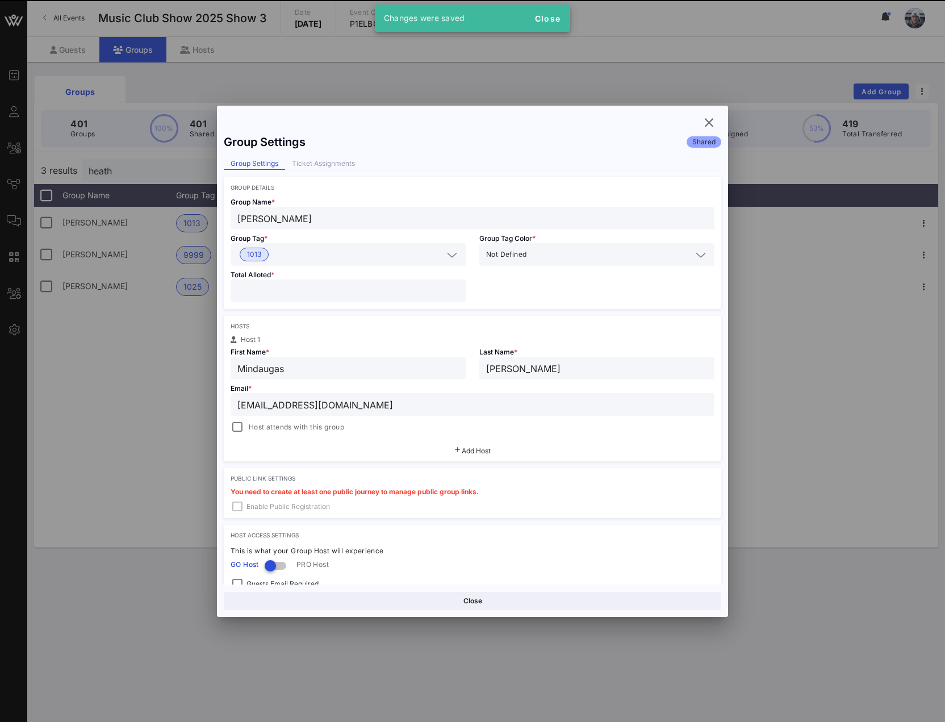
drag, startPoint x: 336, startPoint y: 358, endPoint x: 185, endPoint y: 355, distance: 151.1
click at [185, 355] on div "Event Builder Guests All Groups Journeys Comms QR Scanner Team Settings Music C…" at bounding box center [472, 361] width 945 height 722
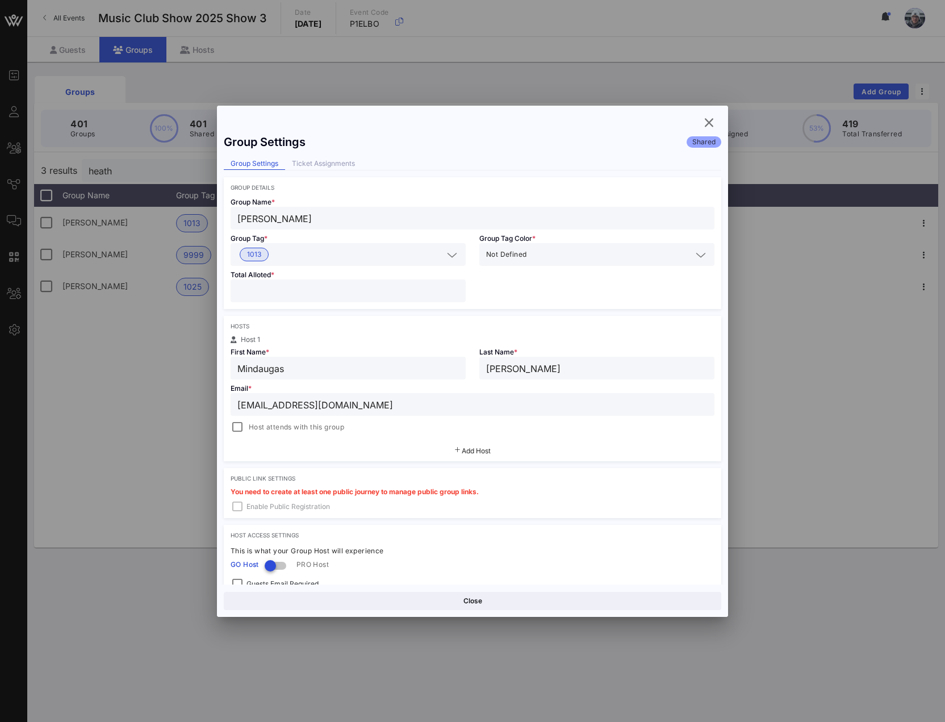
drag, startPoint x: 302, startPoint y: 371, endPoint x: 199, endPoint y: 365, distance: 102.4
click at [199, 365] on div "Event Builder Guests All Groups Journeys Comms QR Scanner Team Settings Music C…" at bounding box center [472, 361] width 945 height 722
type input "Heath"
type input "[PERSON_NAME]"
click at [534, 603] on button "Save" at bounding box center [598, 601] width 246 height 18
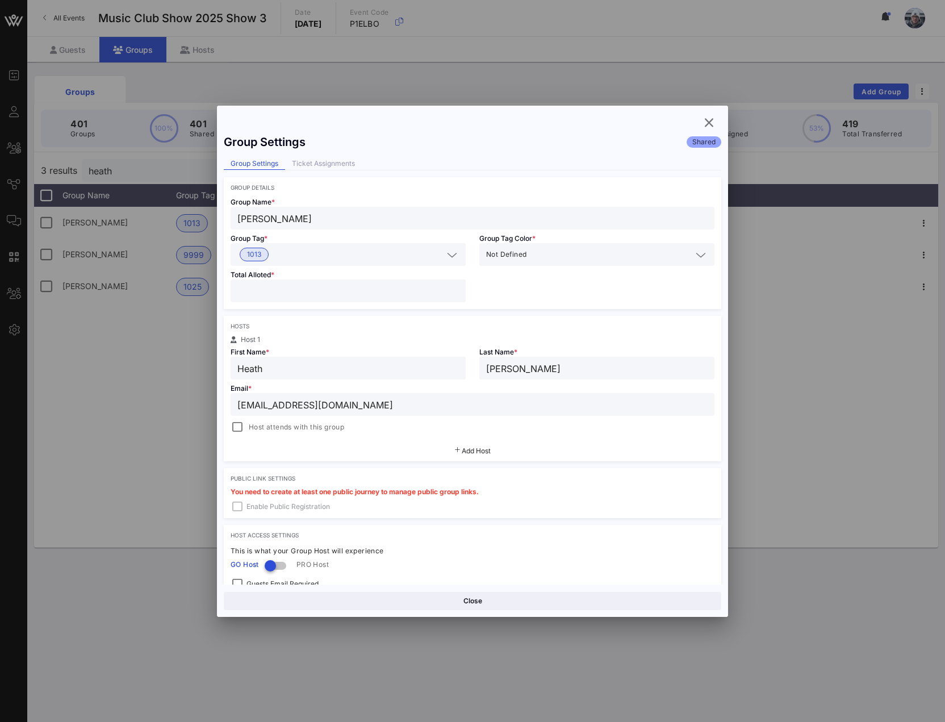
drag, startPoint x: 313, startPoint y: 395, endPoint x: 127, endPoint y: 367, distance: 188.8
click at [127, 367] on div "Event Builder Guests All Groups Journeys Comms QR Scanner Team Settings Music C…" at bounding box center [472, 361] width 945 height 722
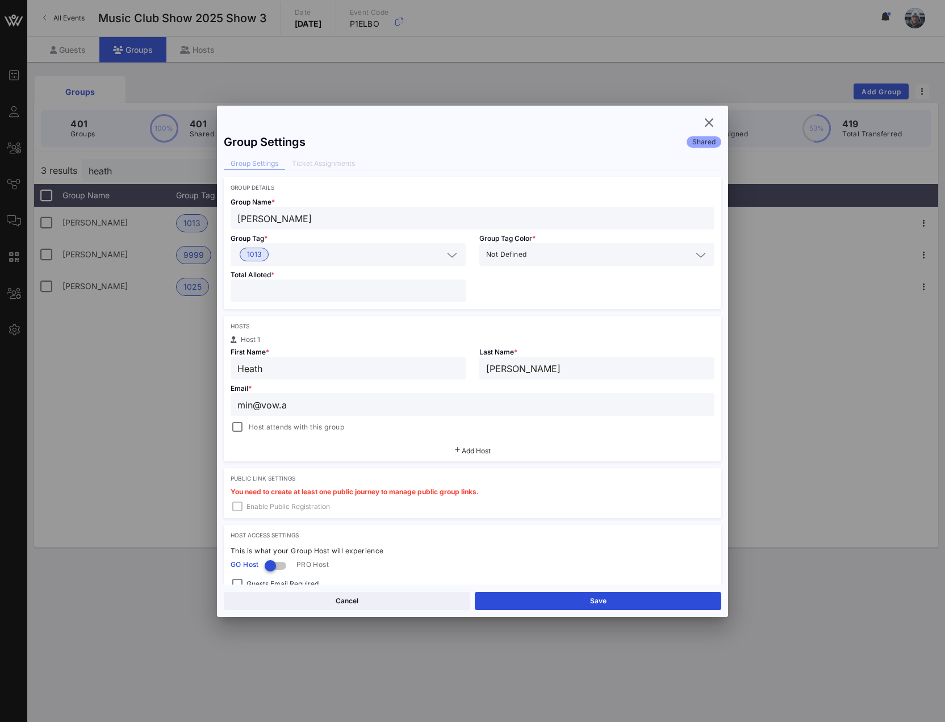
type input "[EMAIL_ADDRESS]"
type input "Mindaugas"
type input "[PERSON_NAME]"
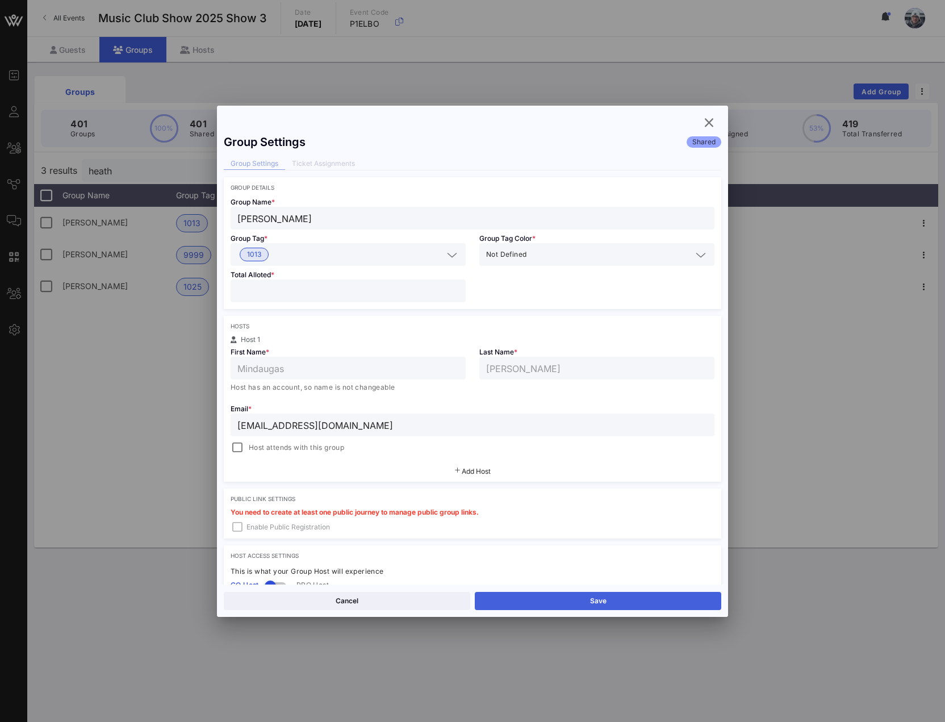
type input "[EMAIL_ADDRESS][DOMAIN_NAME]"
click at [644, 603] on button "Save" at bounding box center [598, 601] width 246 height 18
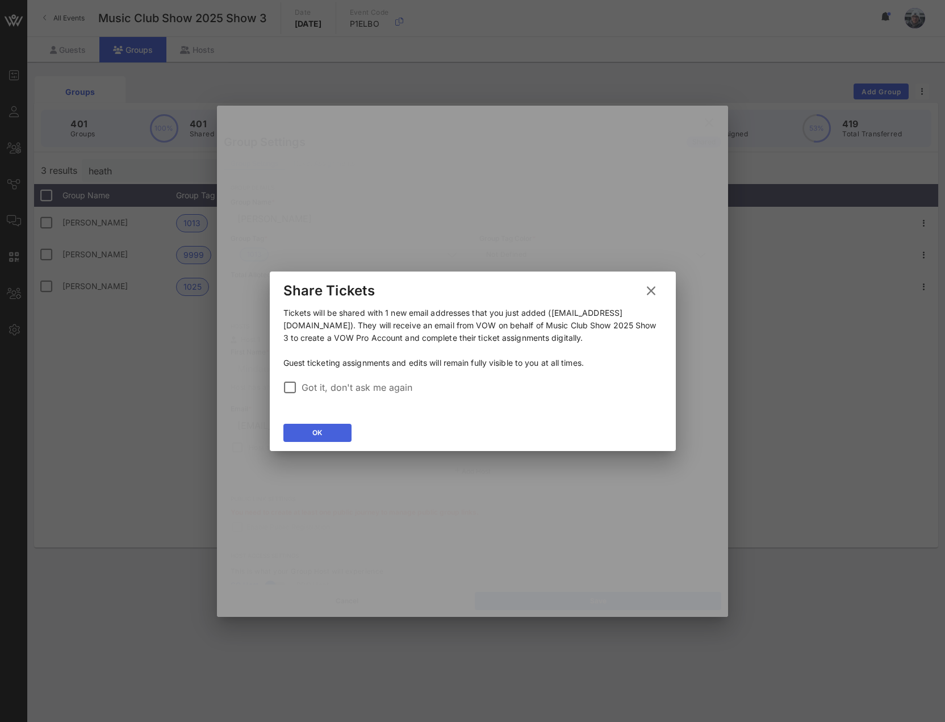
drag, startPoint x: 320, startPoint y: 435, endPoint x: 313, endPoint y: 437, distance: 7.6
click at [313, 437] on button "OK" at bounding box center [317, 433] width 68 height 18
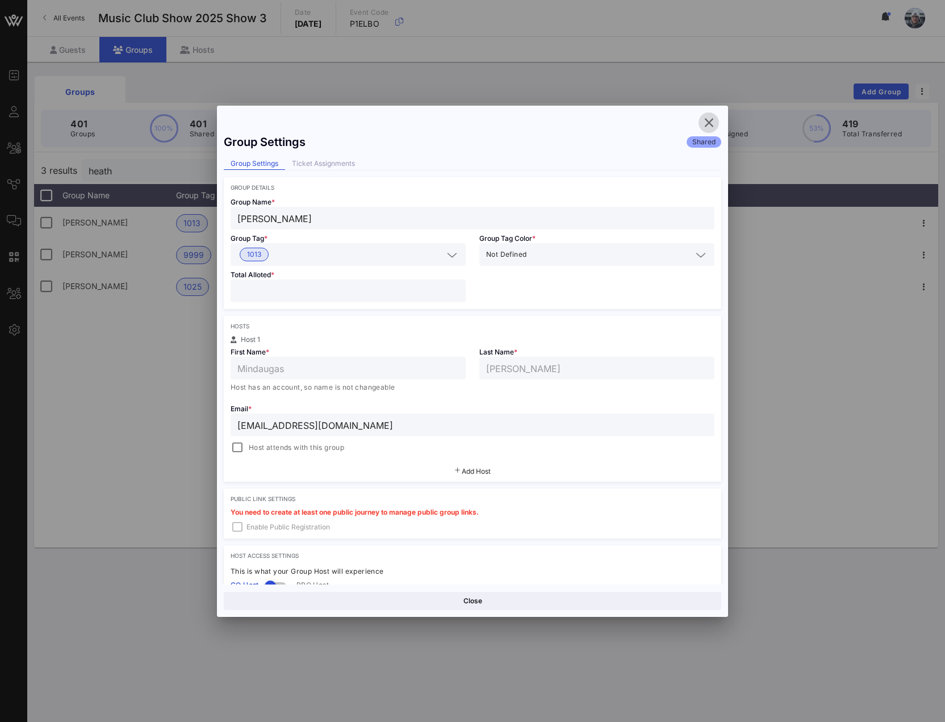
click at [710, 123] on icon "button" at bounding box center [709, 123] width 14 height 14
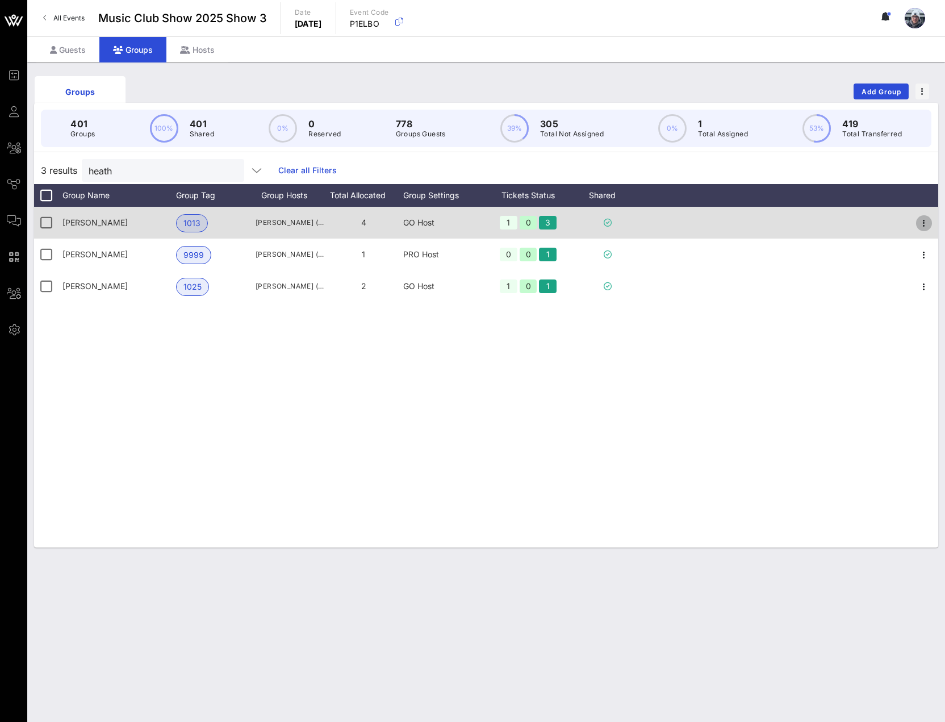
click at [925, 227] on icon "button" at bounding box center [924, 223] width 14 height 14
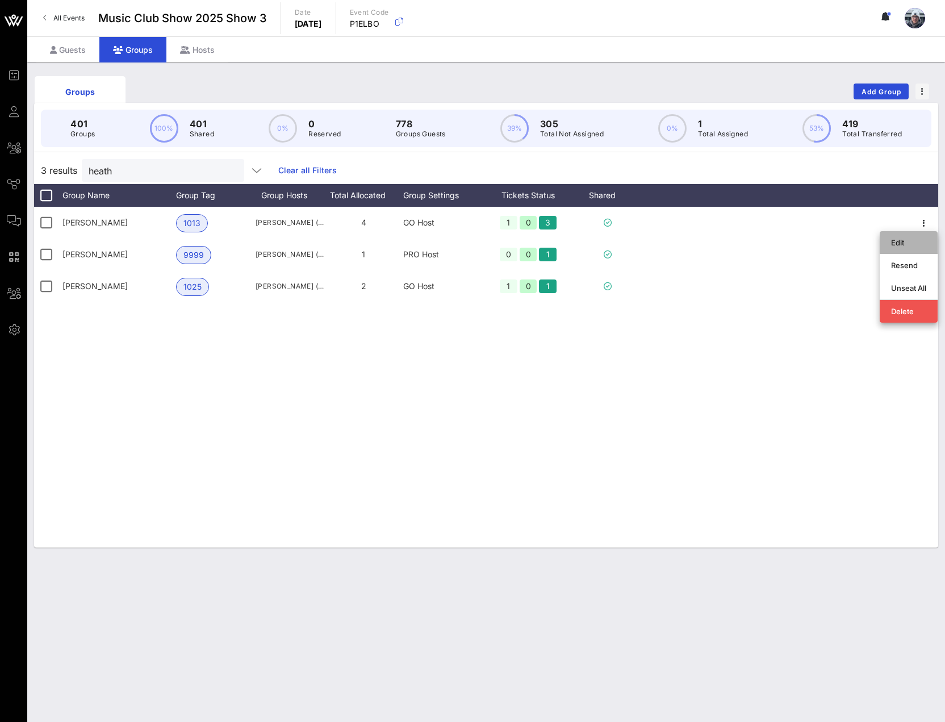
click at [912, 241] on div "Edit" at bounding box center [908, 242] width 35 height 9
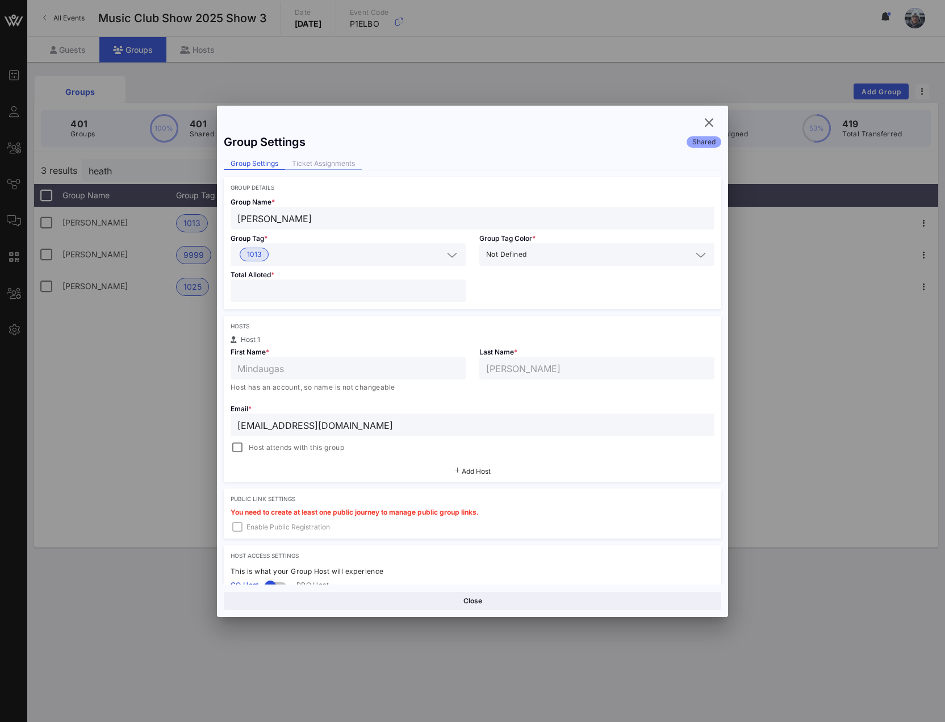
click at [335, 164] on div "Ticket Assignments" at bounding box center [323, 164] width 77 height 12
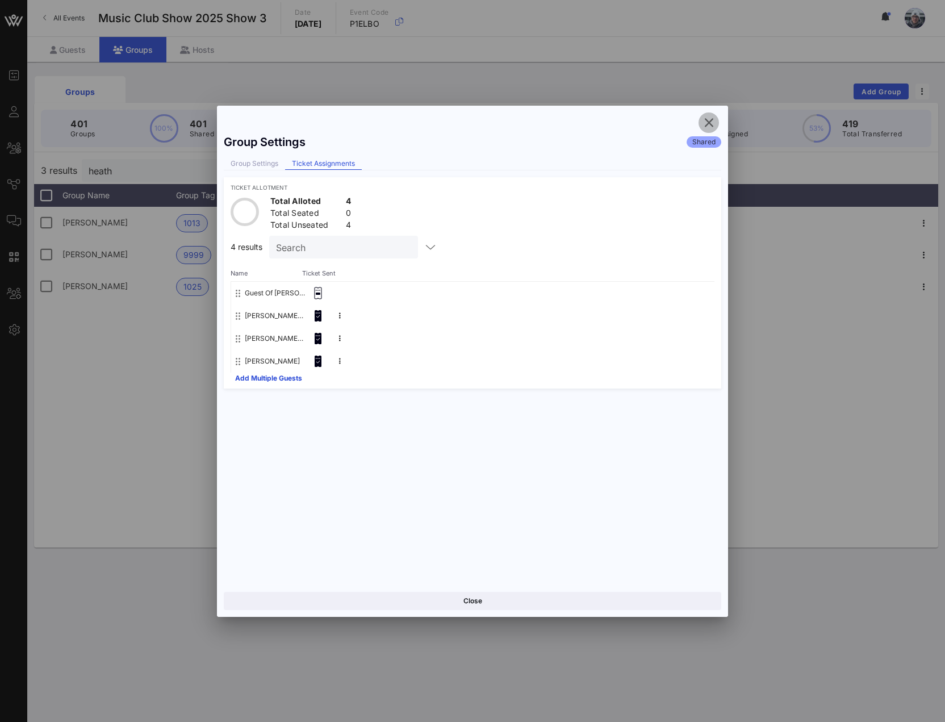
click at [707, 122] on icon "button" at bounding box center [709, 123] width 14 height 14
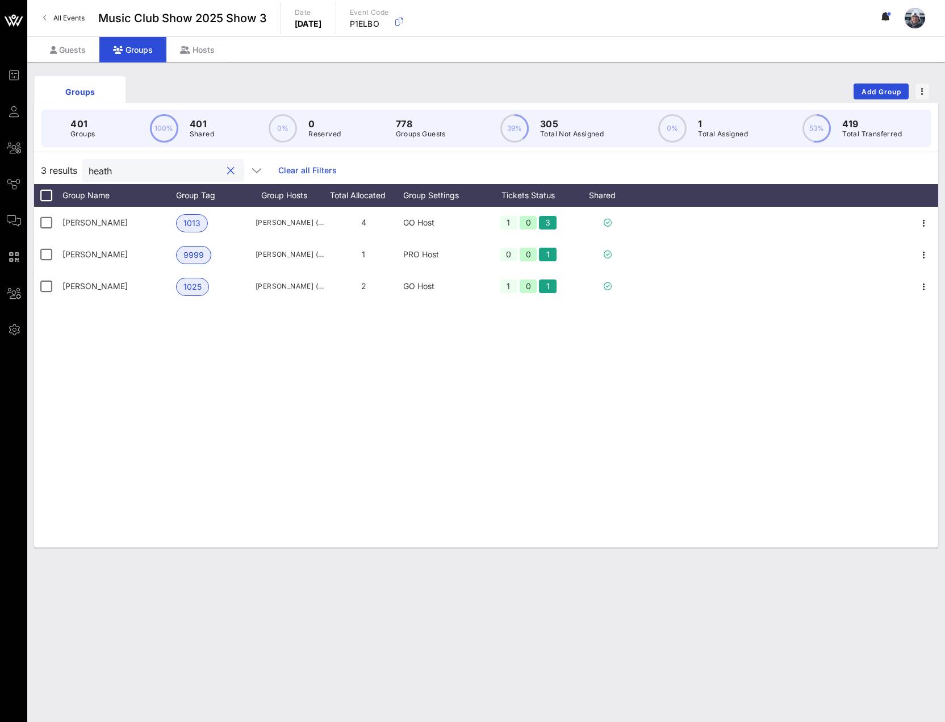
drag, startPoint x: 168, startPoint y: 165, endPoint x: 37, endPoint y: 162, distance: 130.7
click at [37, 162] on div "3 results heath Clear all Filters" at bounding box center [486, 170] width 904 height 27
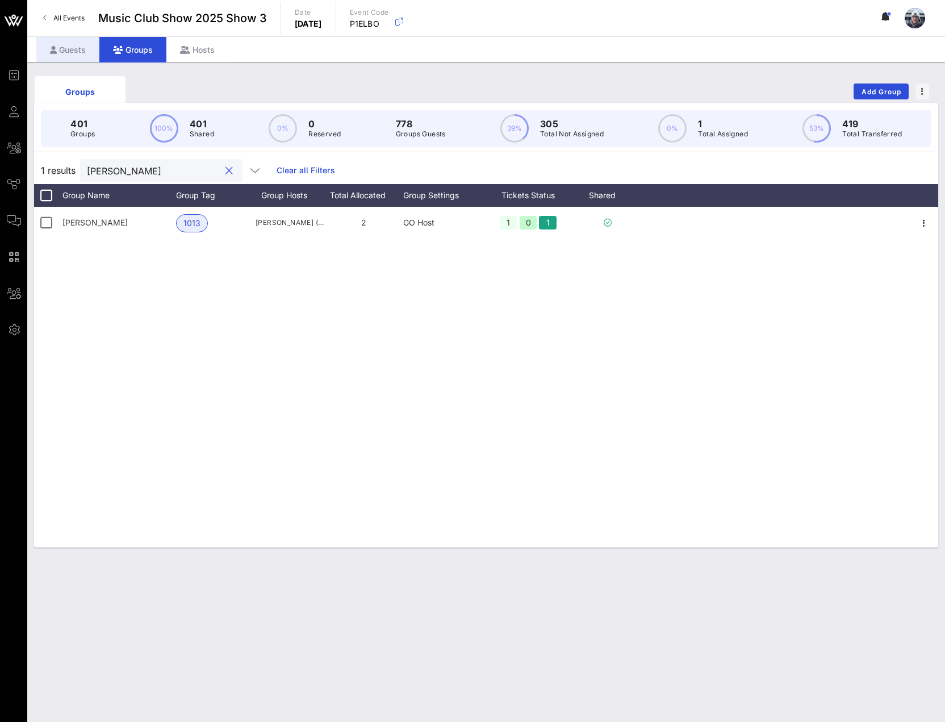
type input "[PERSON_NAME]"
click at [63, 61] on div "Guests" at bounding box center [67, 50] width 63 height 26
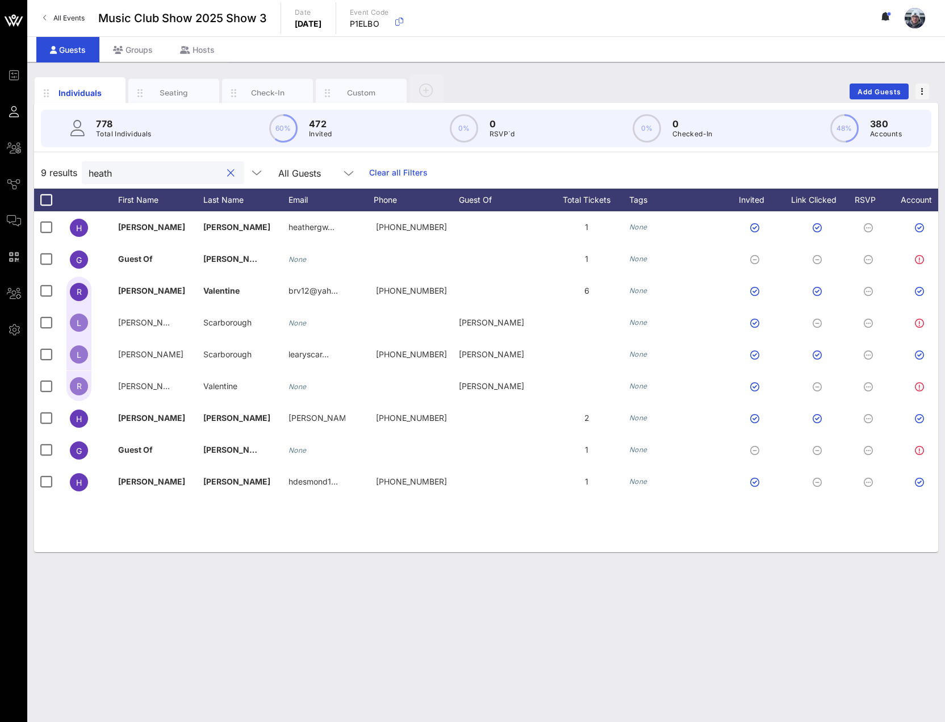
drag, startPoint x: 120, startPoint y: 174, endPoint x: 56, endPoint y: 174, distance: 64.7
click at [56, 174] on div "9 results heath All Guests Clear all Filters" at bounding box center [486, 173] width 904 height 32
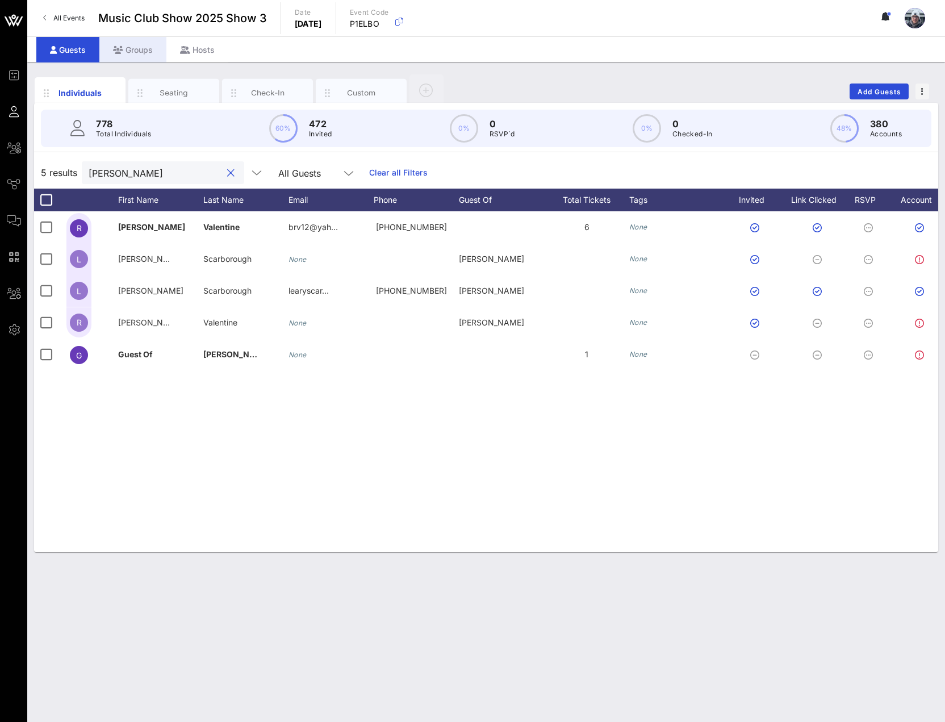
type input "[PERSON_NAME]"
click at [122, 48] on icon at bounding box center [118, 50] width 10 height 8
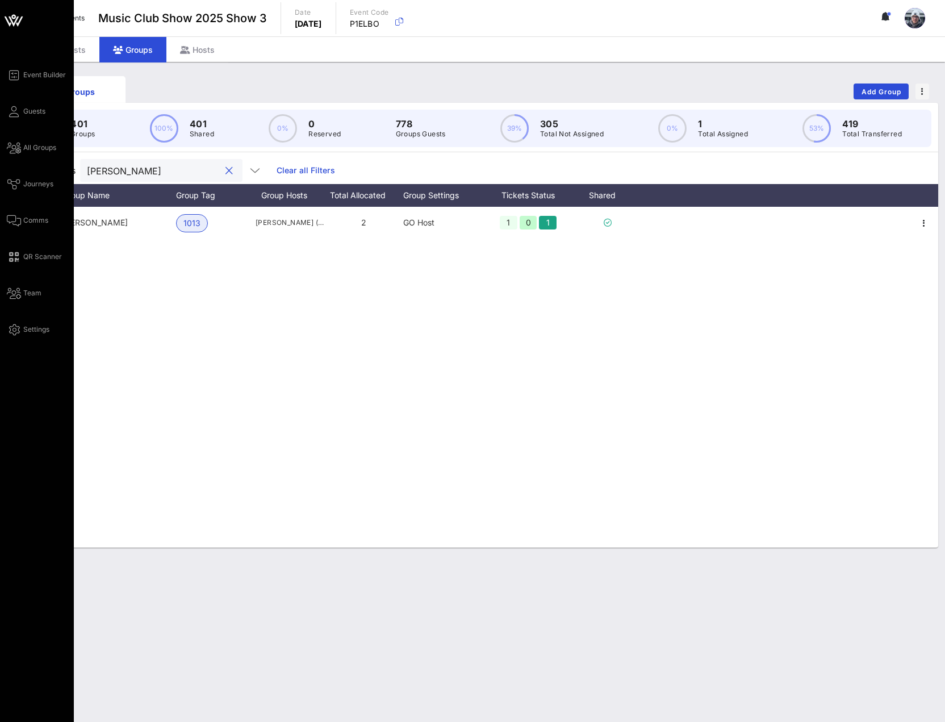
drag, startPoint x: 138, startPoint y: 165, endPoint x: 11, endPoint y: 158, distance: 127.4
click at [11, 159] on div "Event Builder Guests All Groups Journeys Comms QR Scanner Team Settings Music C…" at bounding box center [472, 361] width 945 height 722
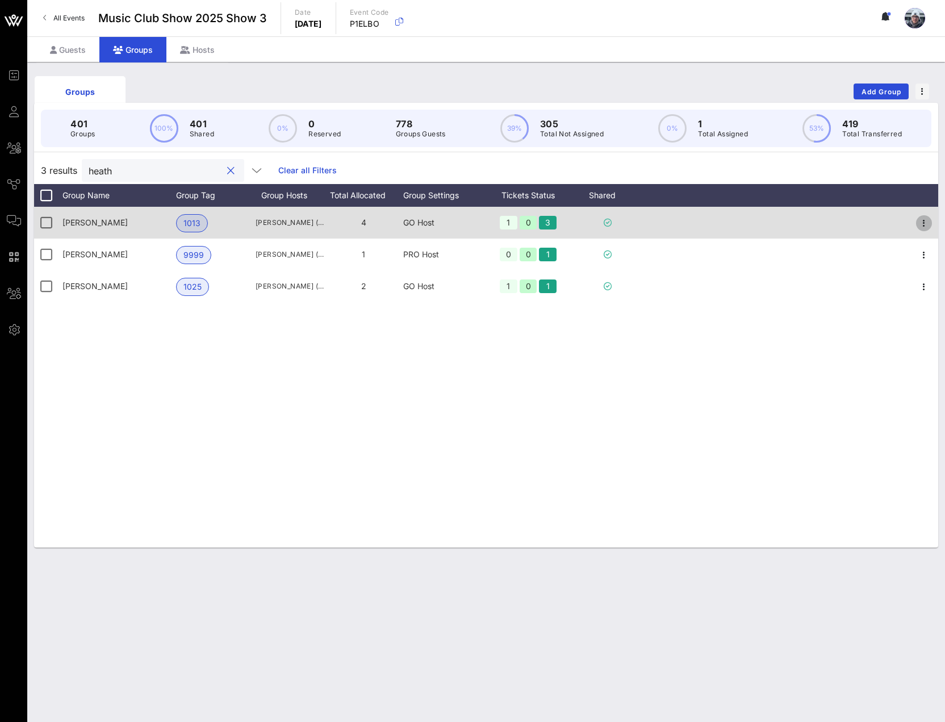
click at [931, 224] on span "button" at bounding box center [924, 223] width 16 height 14
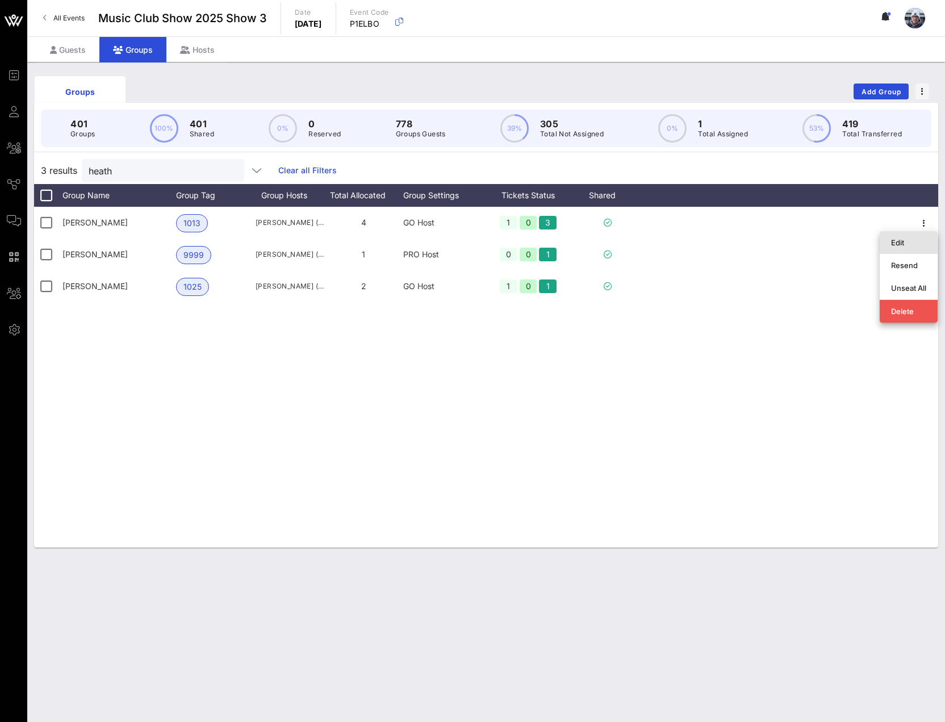
click at [912, 240] on div "Edit" at bounding box center [908, 242] width 35 height 9
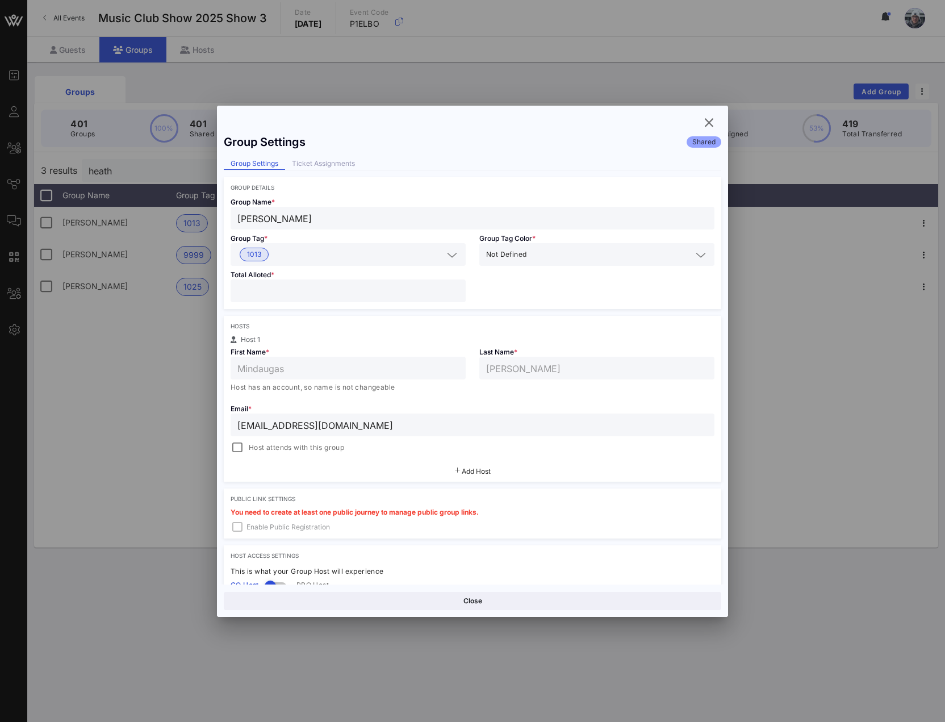
click at [313, 153] on div "Group Settings Shared Group Settings Ticket Assignments Group Details Group Nam…" at bounding box center [472, 356] width 511 height 456
click at [321, 165] on div "Ticket Assignments" at bounding box center [323, 164] width 77 height 12
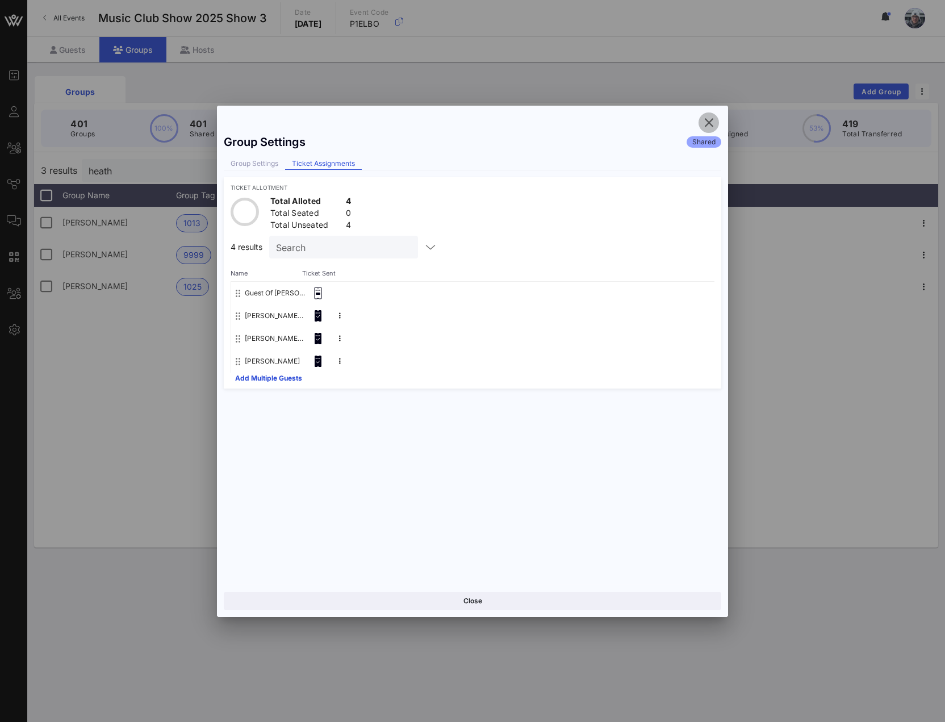
click at [716, 129] on span "button" at bounding box center [709, 123] width 20 height 14
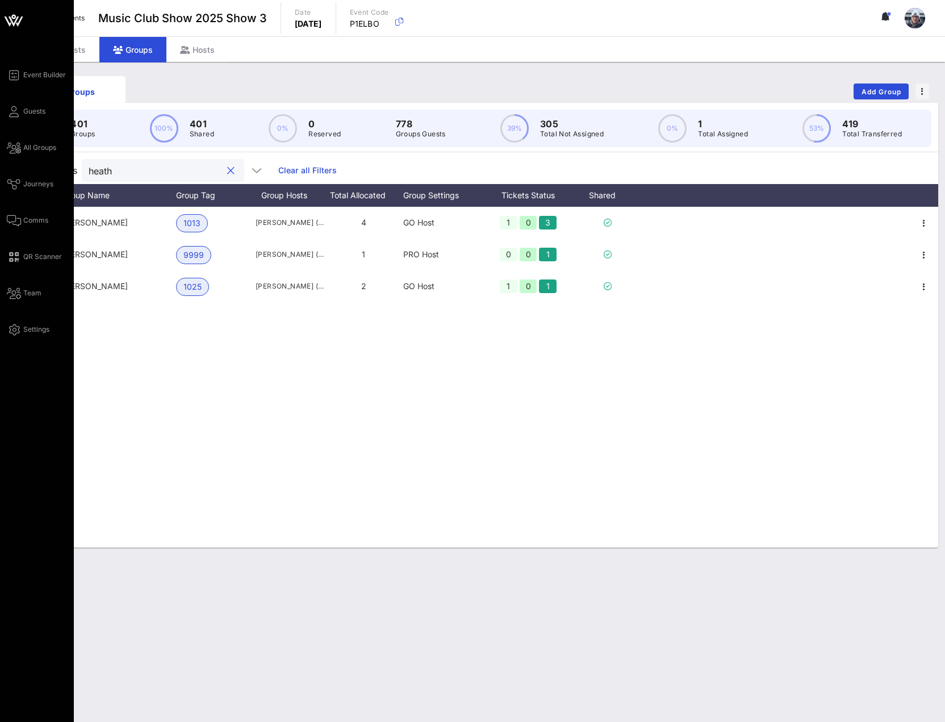
drag, startPoint x: 147, startPoint y: 170, endPoint x: 0, endPoint y: 151, distance: 147.8
click at [6, 152] on div "Event Builder Guests All Groups Journeys Comms QR Scanner Team Settings Music C…" at bounding box center [472, 361] width 945 height 722
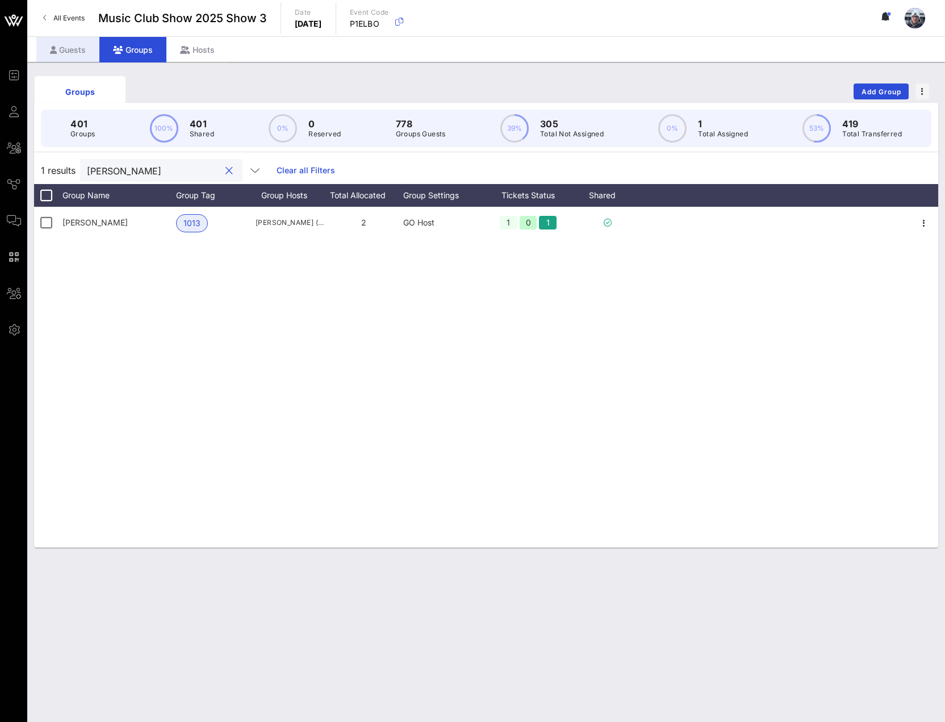
type input "[PERSON_NAME]"
click at [66, 53] on div "Guests" at bounding box center [67, 50] width 63 height 26
